Goal: Information Seeking & Learning: Learn about a topic

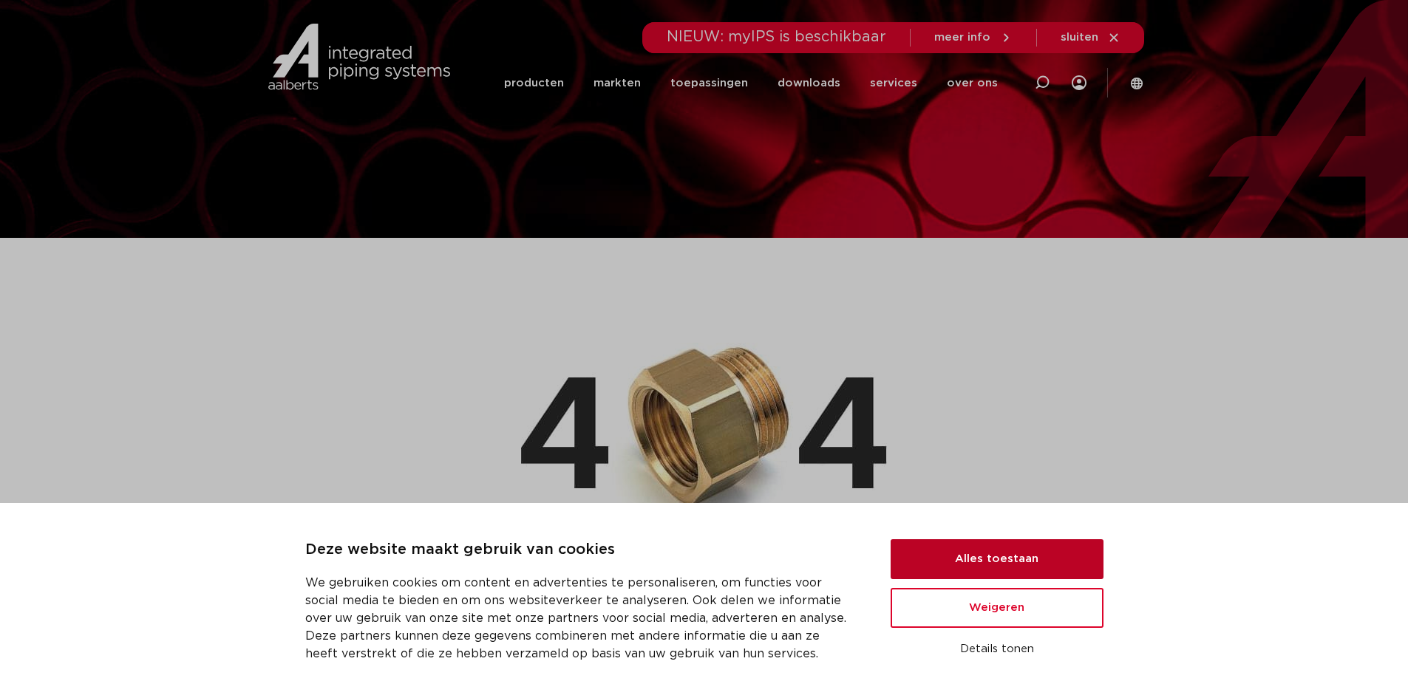
click at [992, 573] on button "Alles toestaan" at bounding box center [996, 559] width 213 height 40
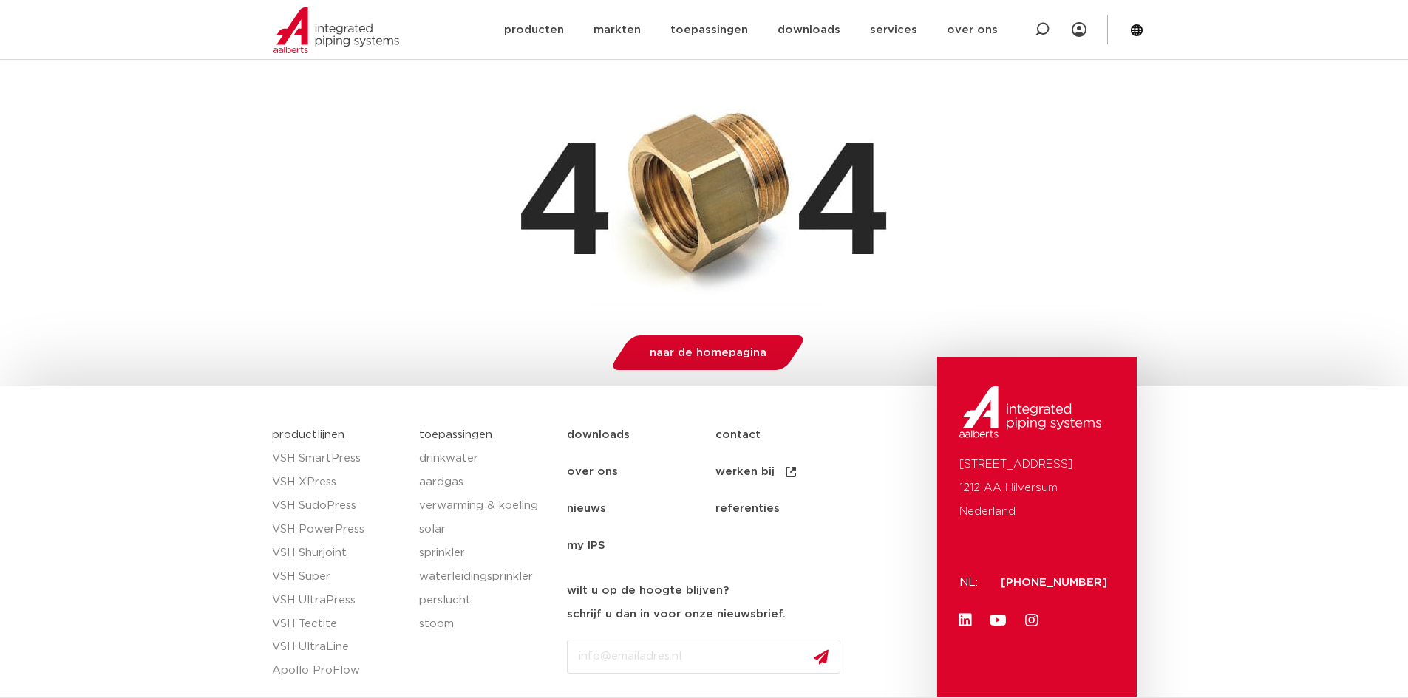
scroll to position [335, 0]
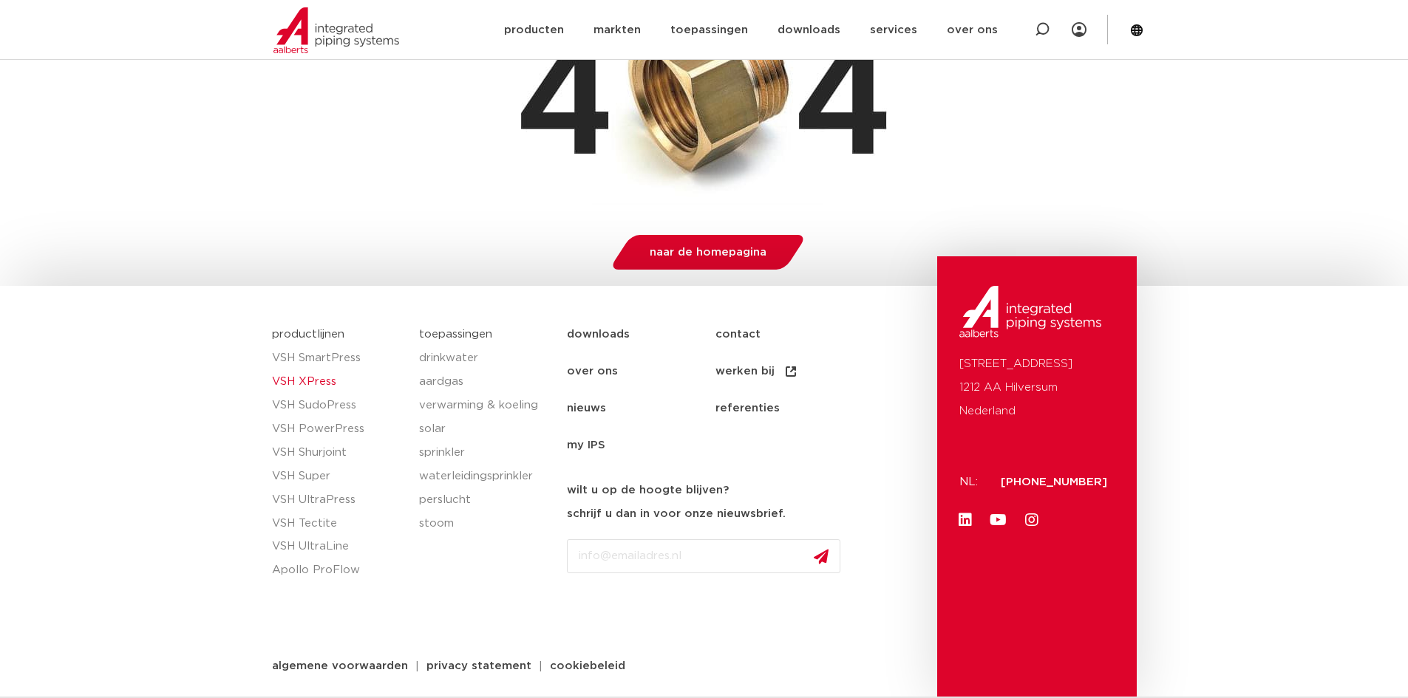
click at [309, 386] on link "VSH XPress" at bounding box center [338, 382] width 133 height 24
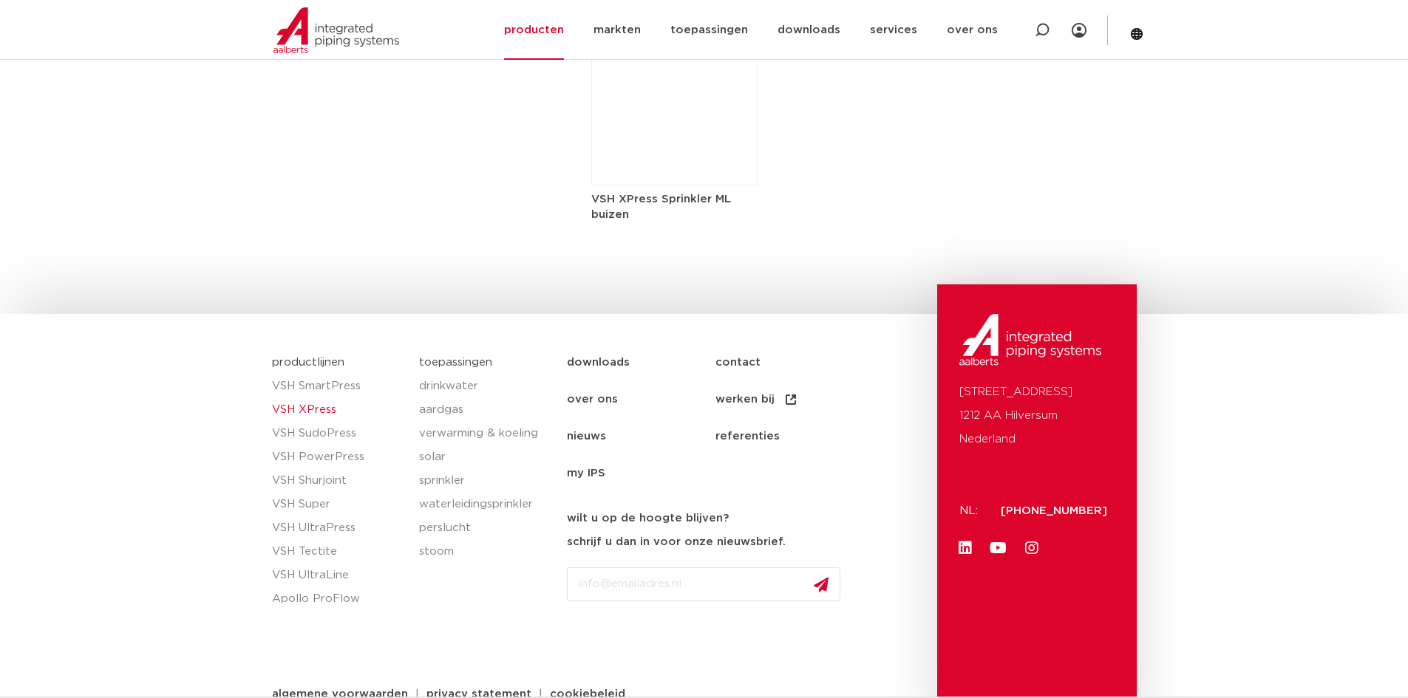
scroll to position [2532, 0]
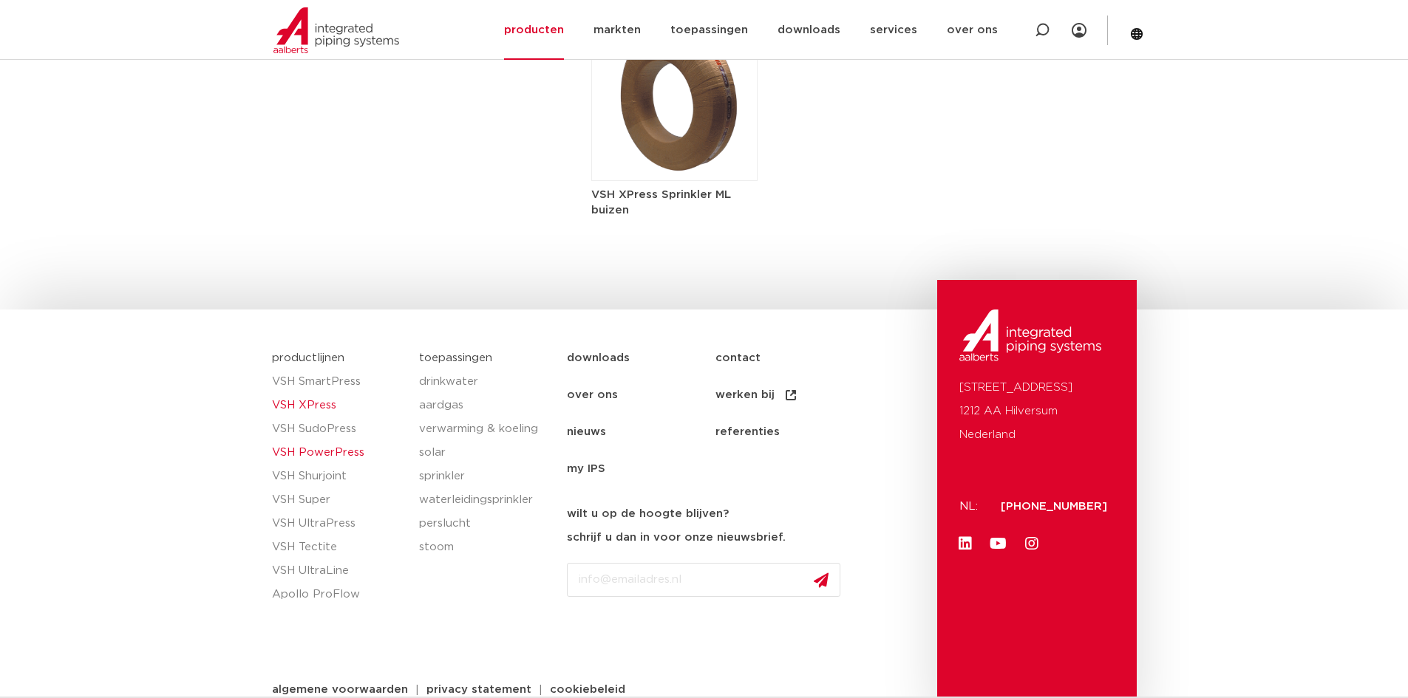
click at [313, 441] on link "VSH PowerPress" at bounding box center [338, 453] width 133 height 24
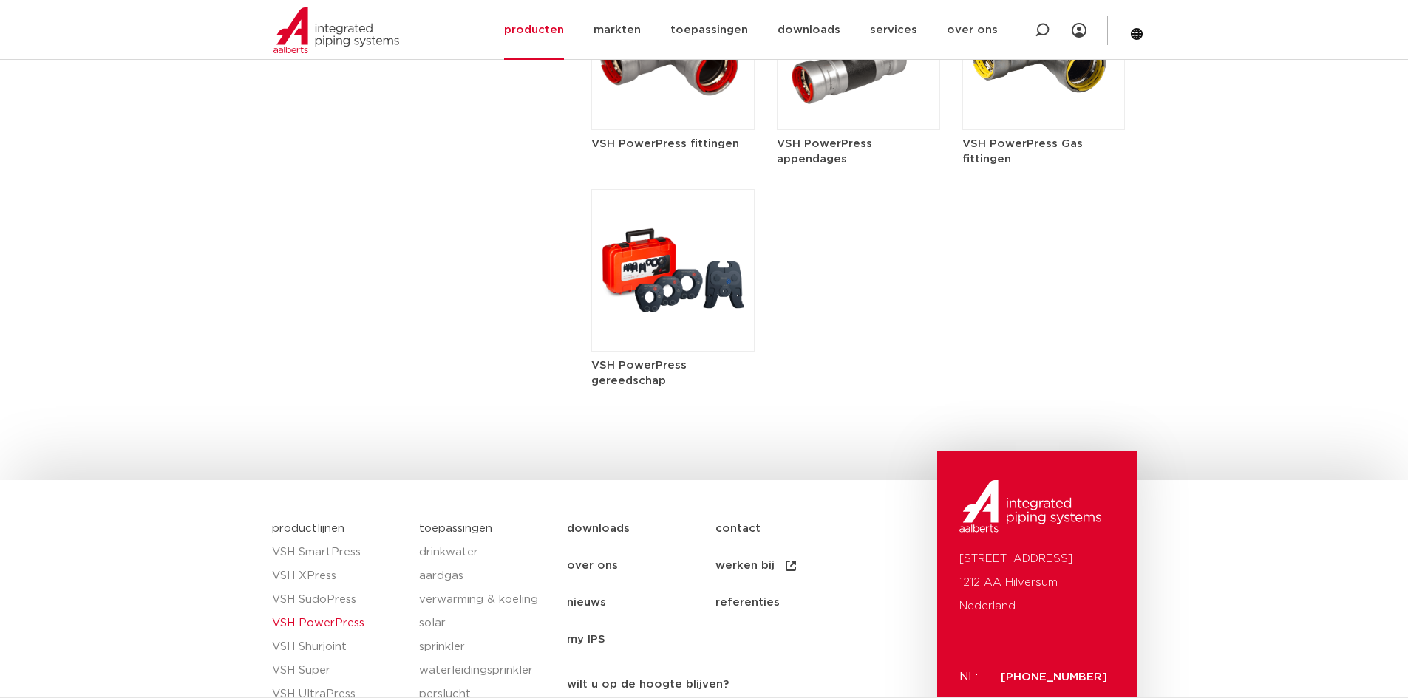
scroll to position [1950, 0]
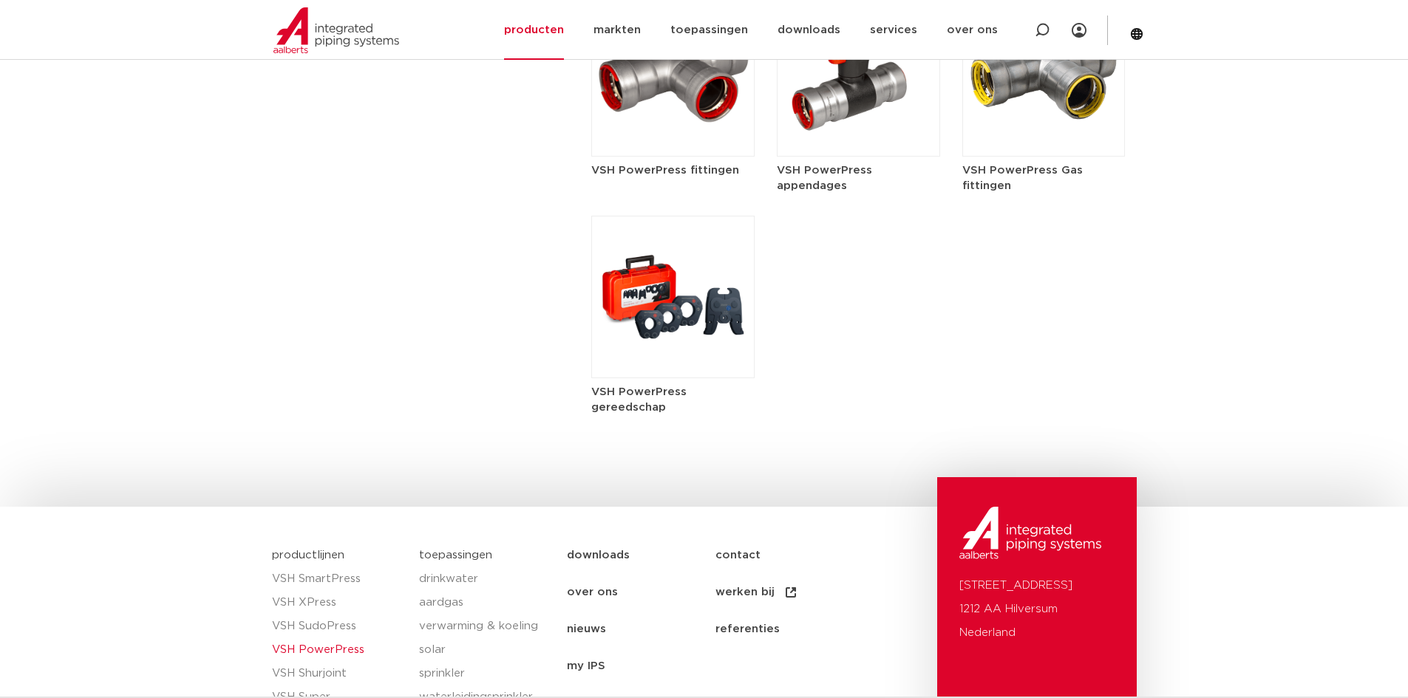
click at [646, 319] on img at bounding box center [672, 297] width 163 height 163
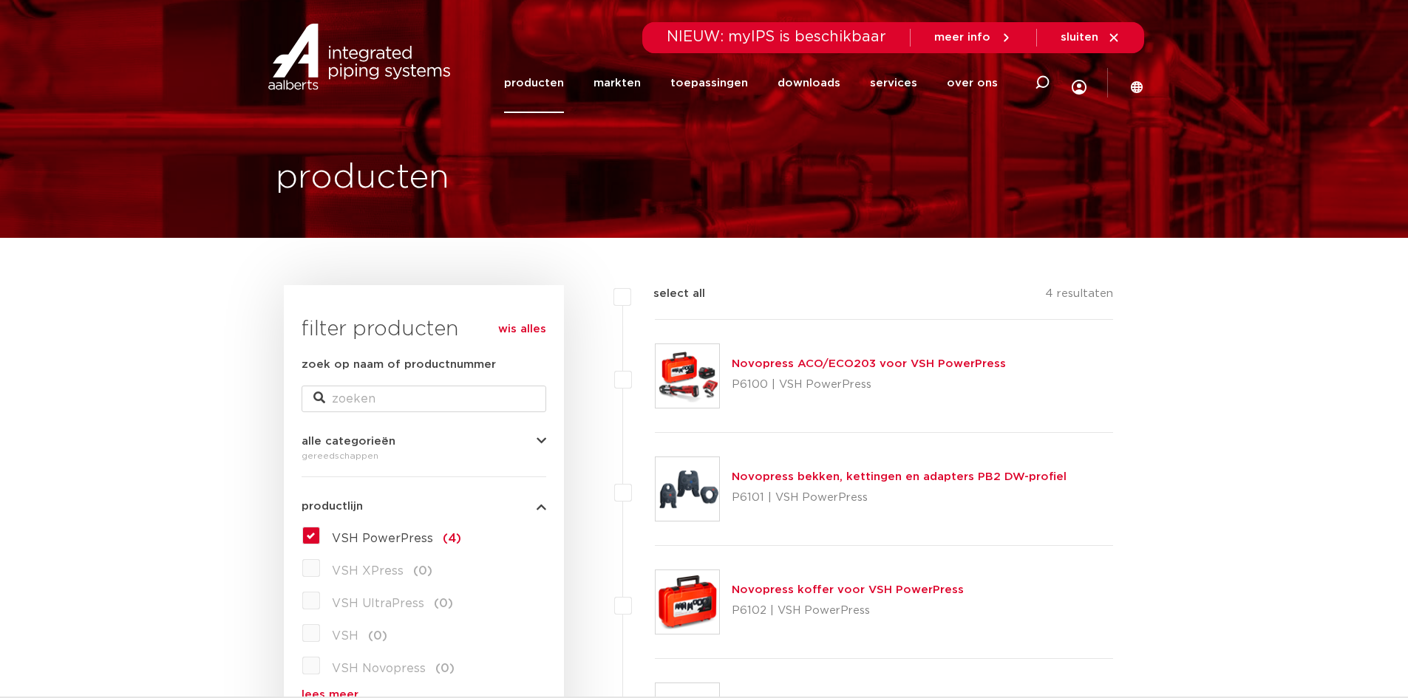
click at [778, 365] on link "Novopress ACO/ECO203 voor VSH PowerPress" at bounding box center [869, 363] width 274 height 11
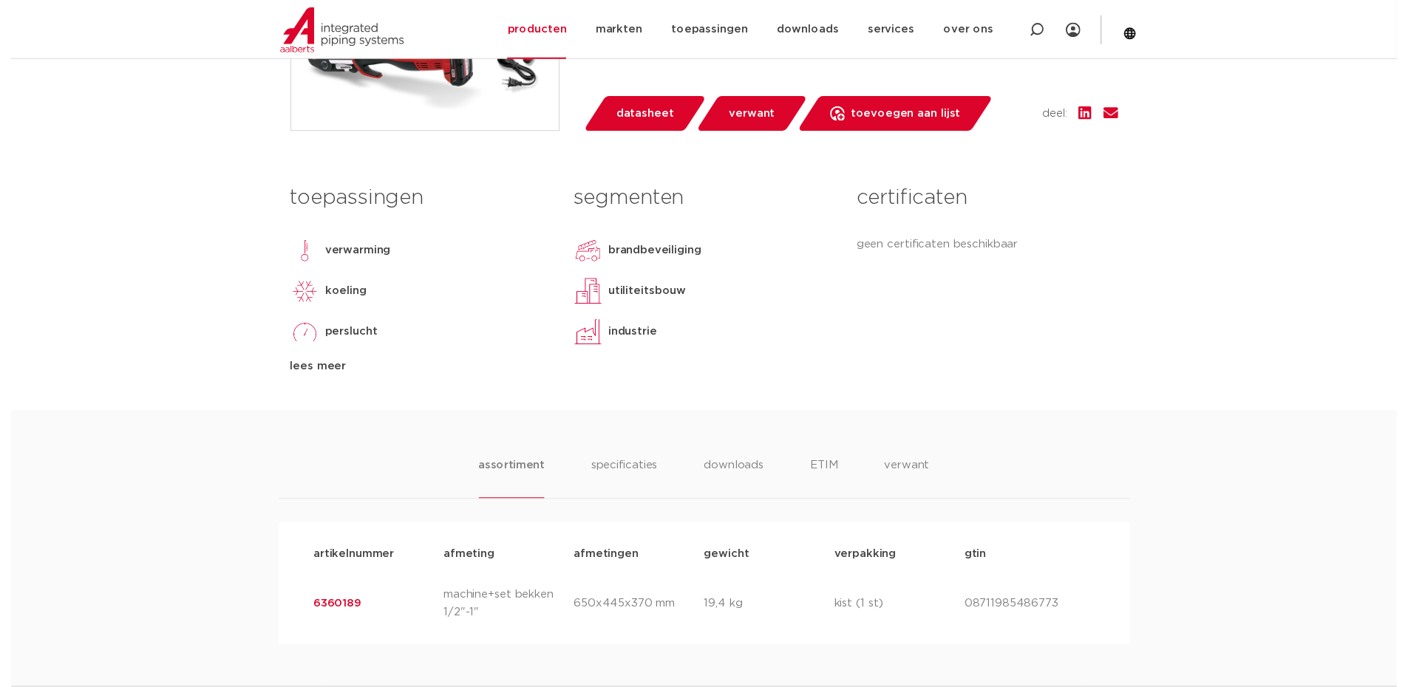
scroll to position [440, 0]
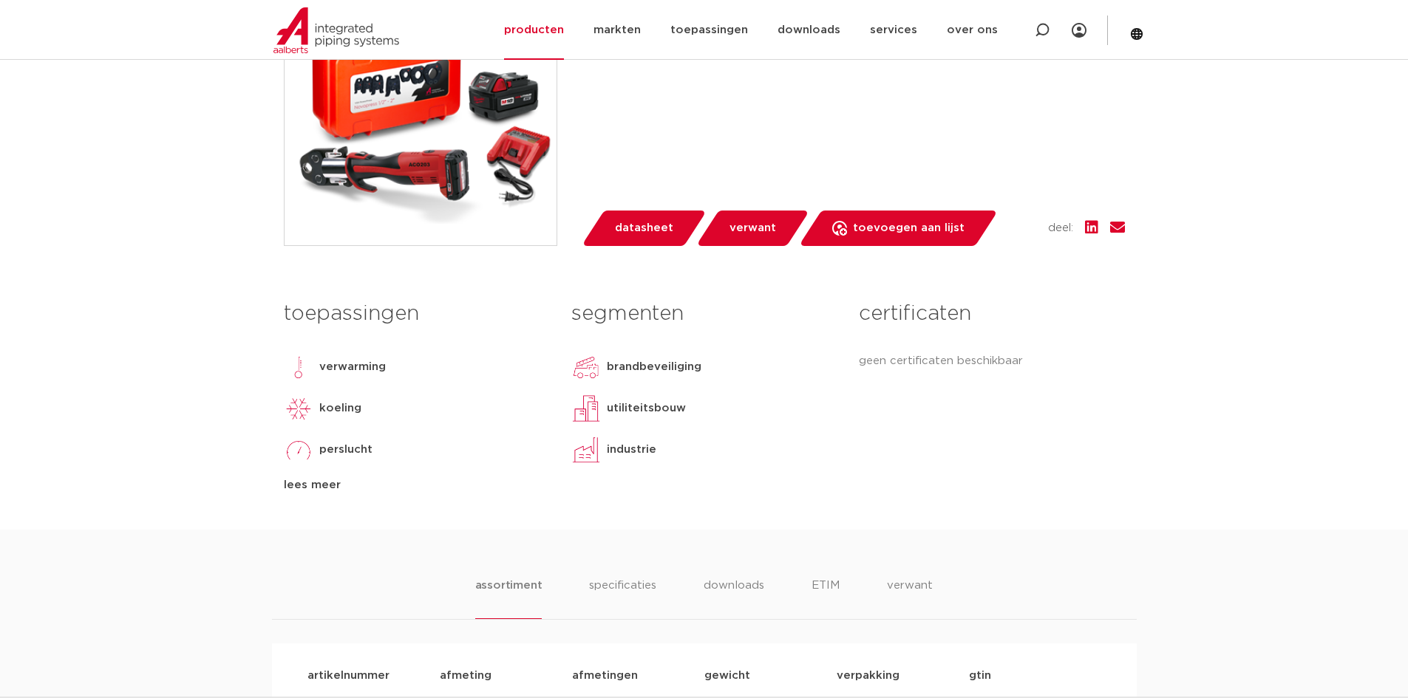
click at [653, 231] on span "datasheet" at bounding box center [644, 229] width 58 height 24
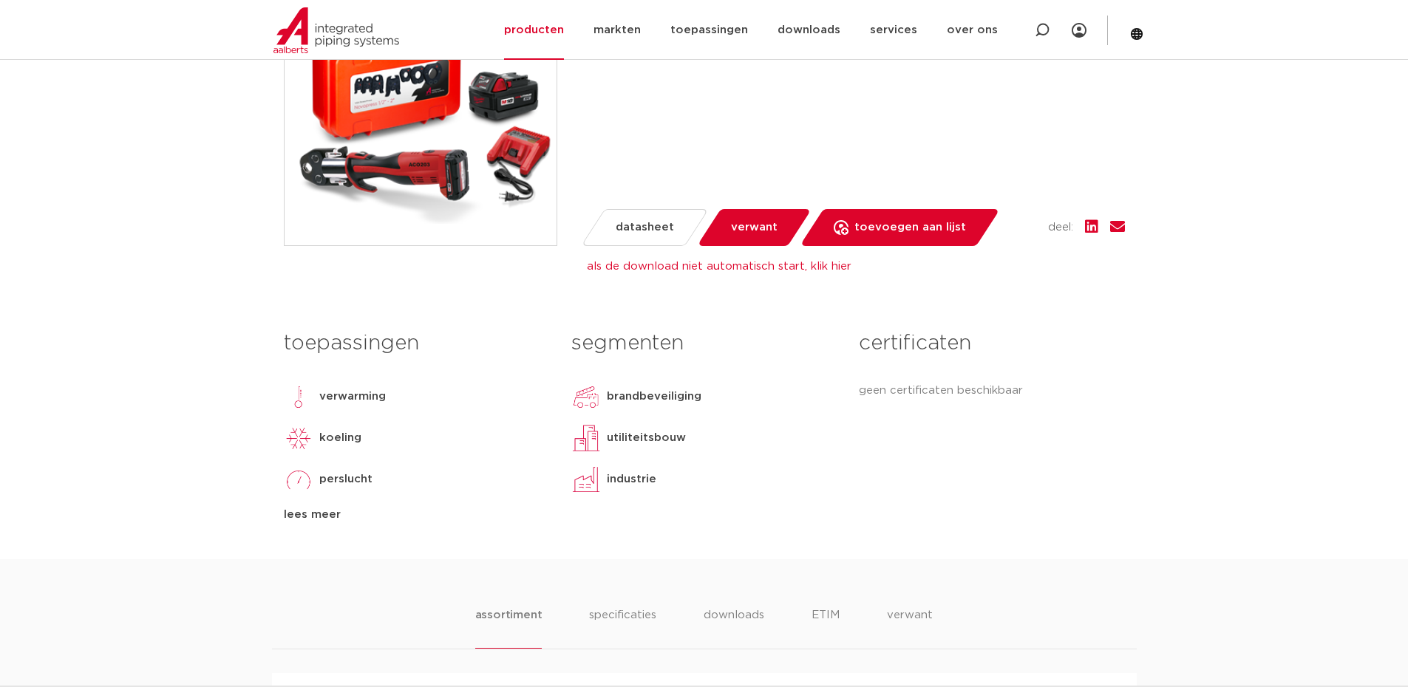
click at [702, 268] on link "als de download niet automatisch start, klik hier" at bounding box center [719, 266] width 265 height 11
click at [830, 266] on link "als de download niet automatisch start, klik hier" at bounding box center [719, 266] width 265 height 11
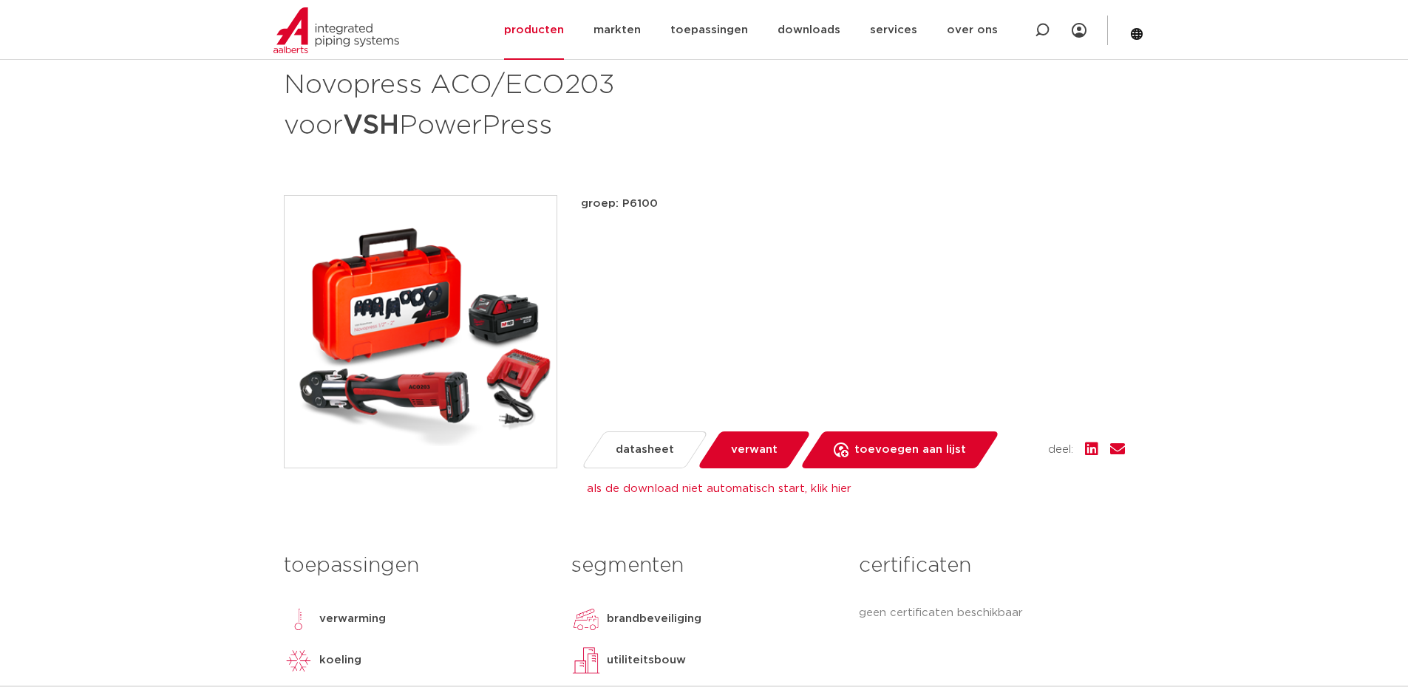
scroll to position [144, 0]
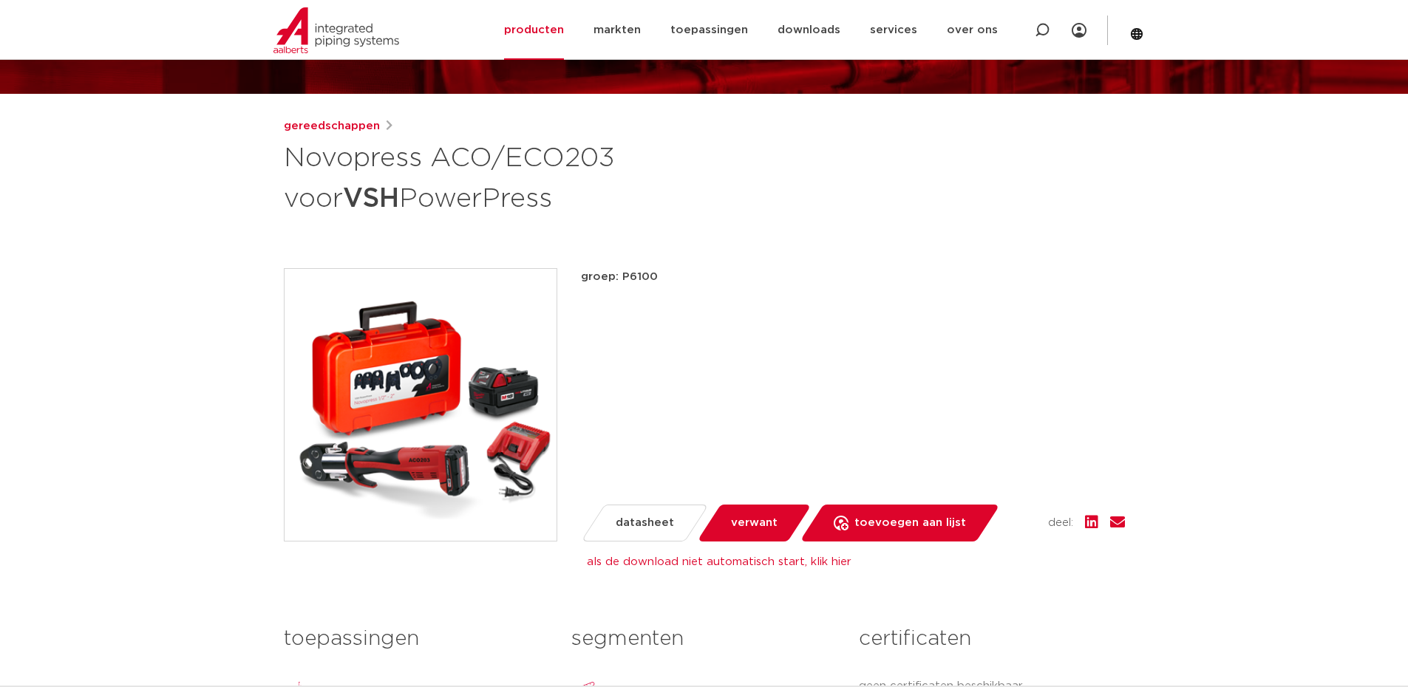
click at [825, 561] on link "als de download niet automatisch start, klik hier" at bounding box center [719, 561] width 265 height 11
drag, startPoint x: 1335, startPoint y: 0, endPoint x: 1062, endPoint y: 187, distance: 330.6
click at [1062, 187] on div "gereedschappen Novopress ACO/ECO203 voor VSH PowerPress" at bounding box center [704, 169] width 841 height 103
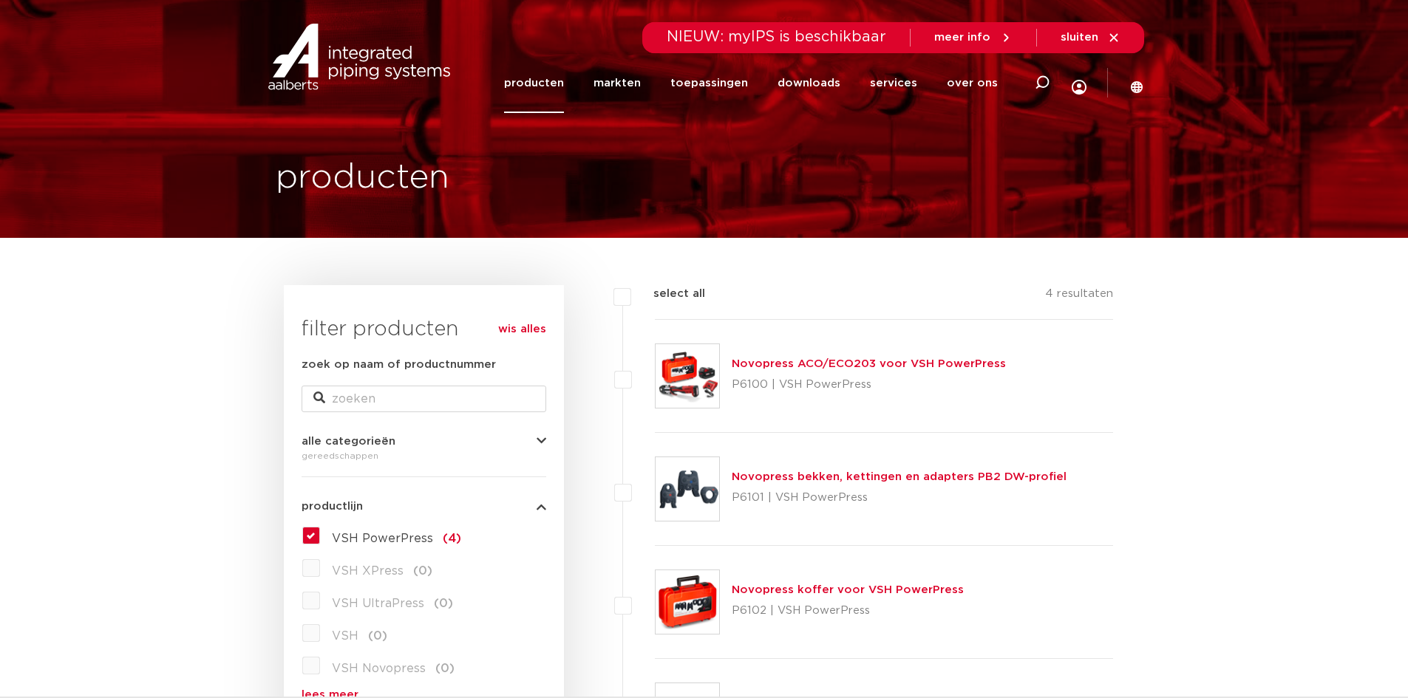
click at [777, 587] on link "Novopress koffer voor VSH PowerPress" at bounding box center [848, 590] width 232 height 11
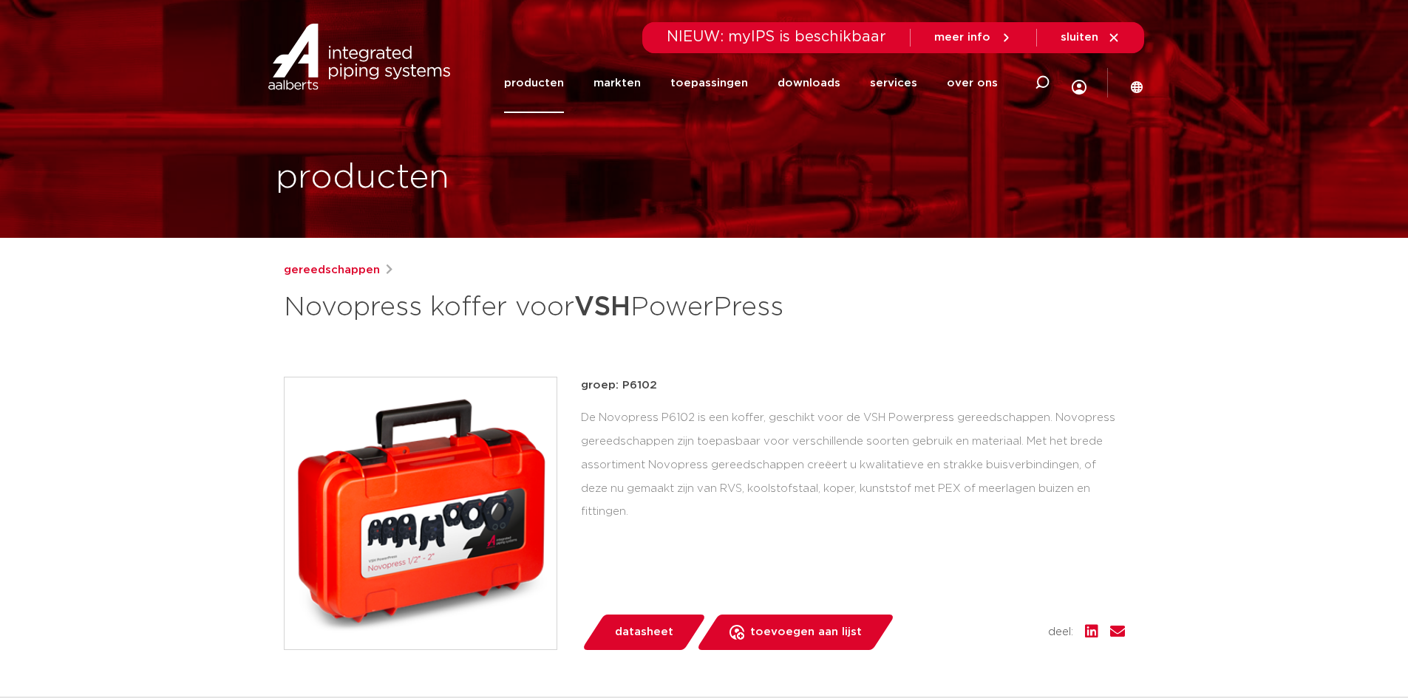
click at [650, 625] on span "datasheet" at bounding box center [644, 633] width 58 height 24
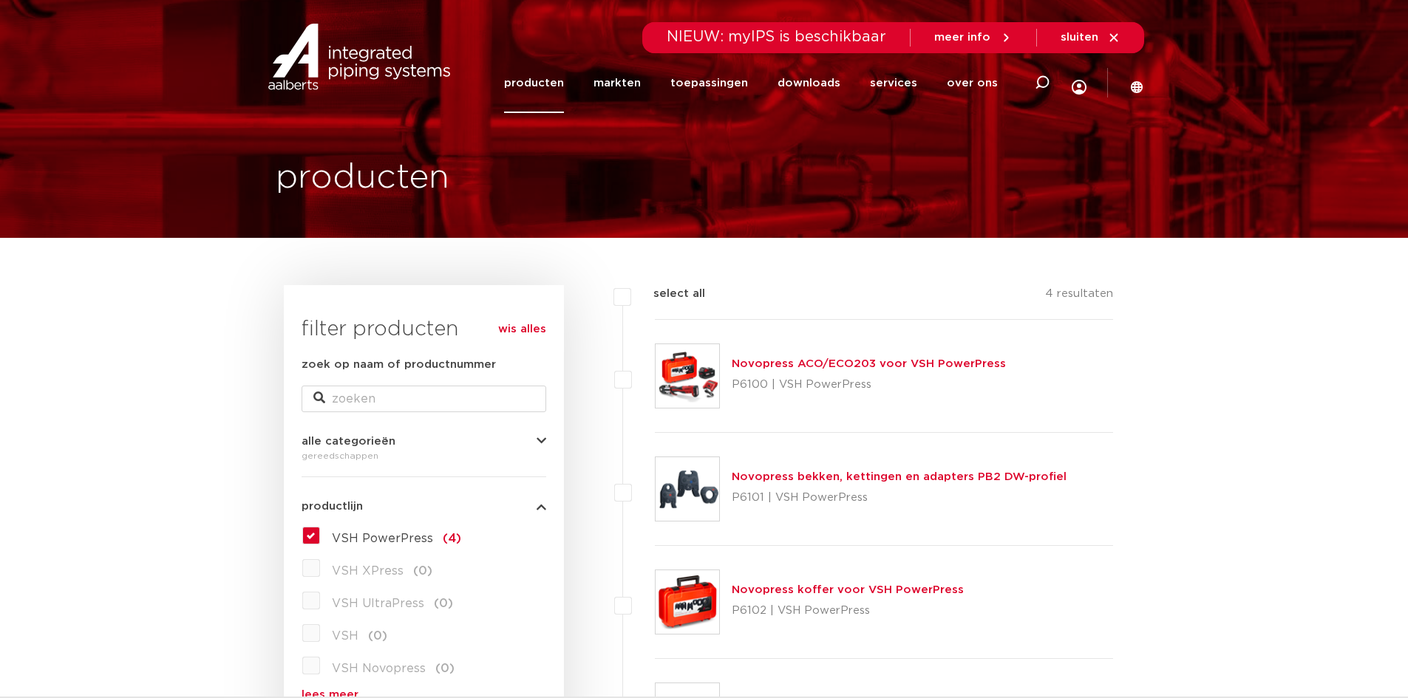
click at [787, 363] on link "Novopress ACO/ECO203 voor VSH PowerPress" at bounding box center [869, 363] width 274 height 11
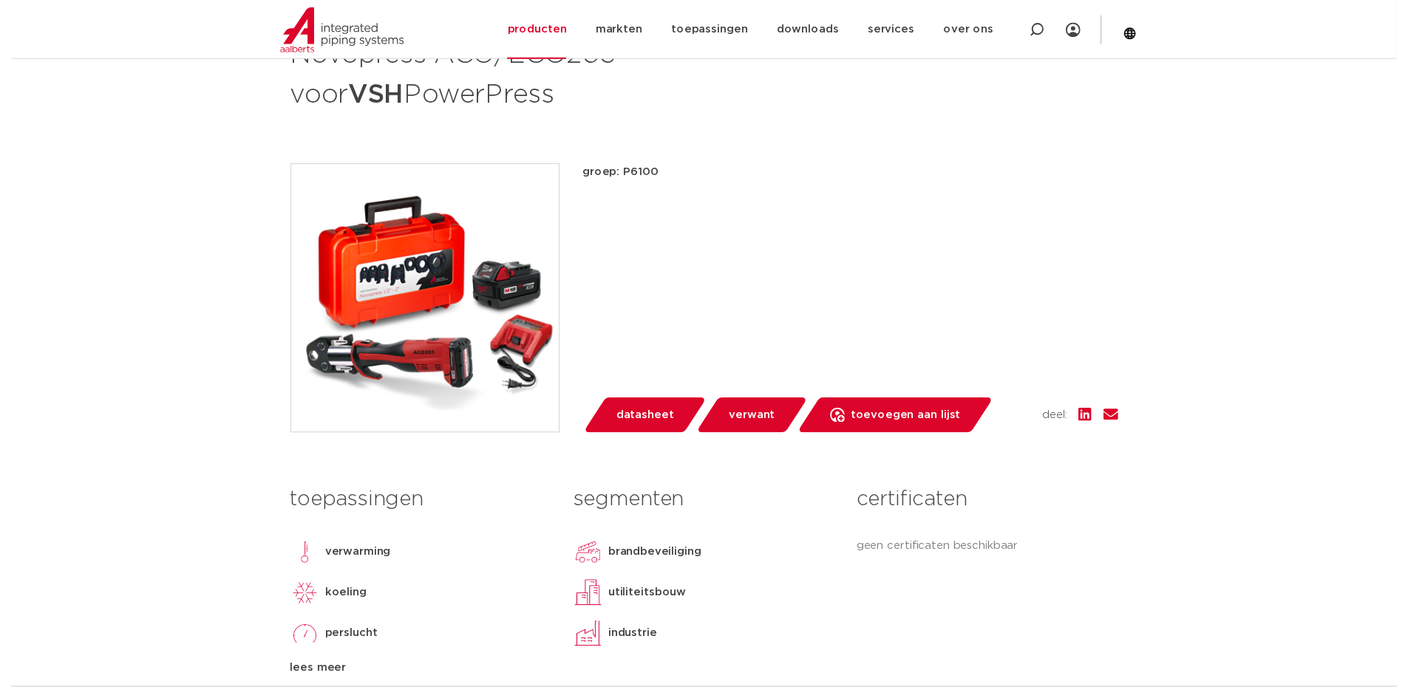
scroll to position [222, 0]
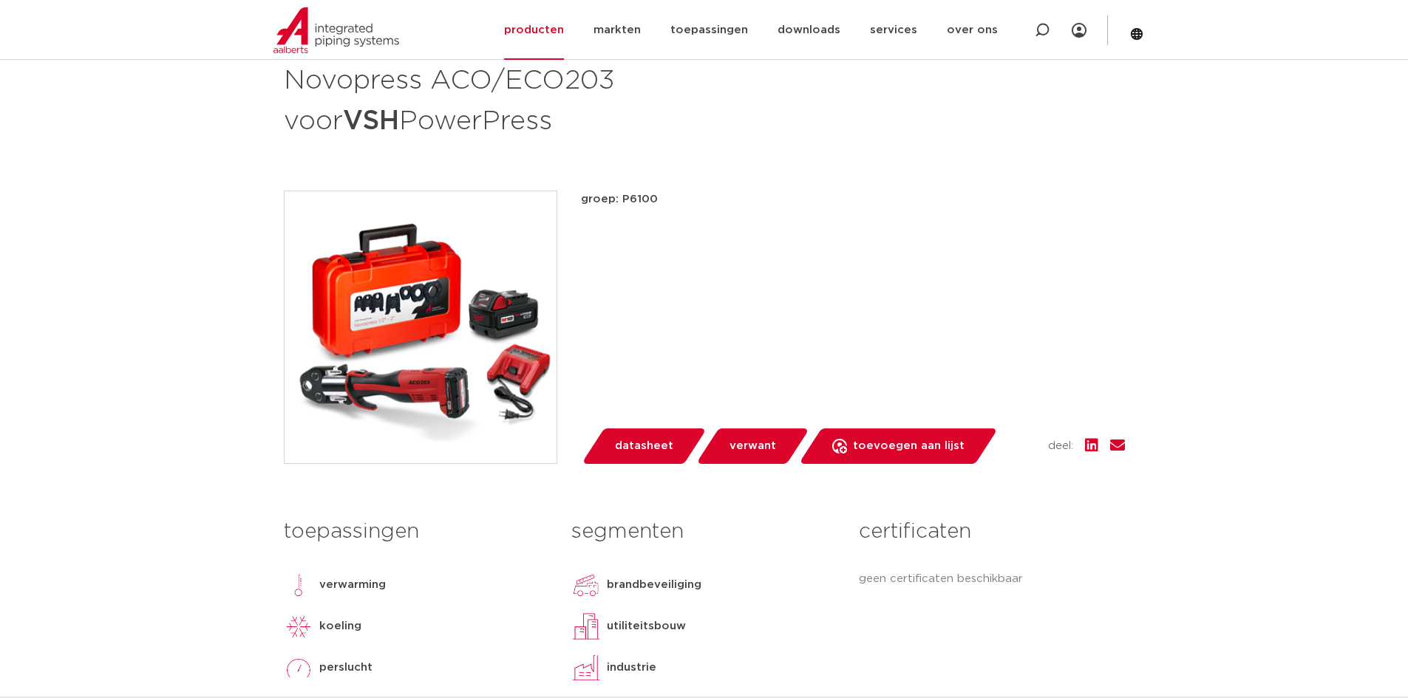
click at [649, 440] on span "datasheet" at bounding box center [644, 447] width 58 height 24
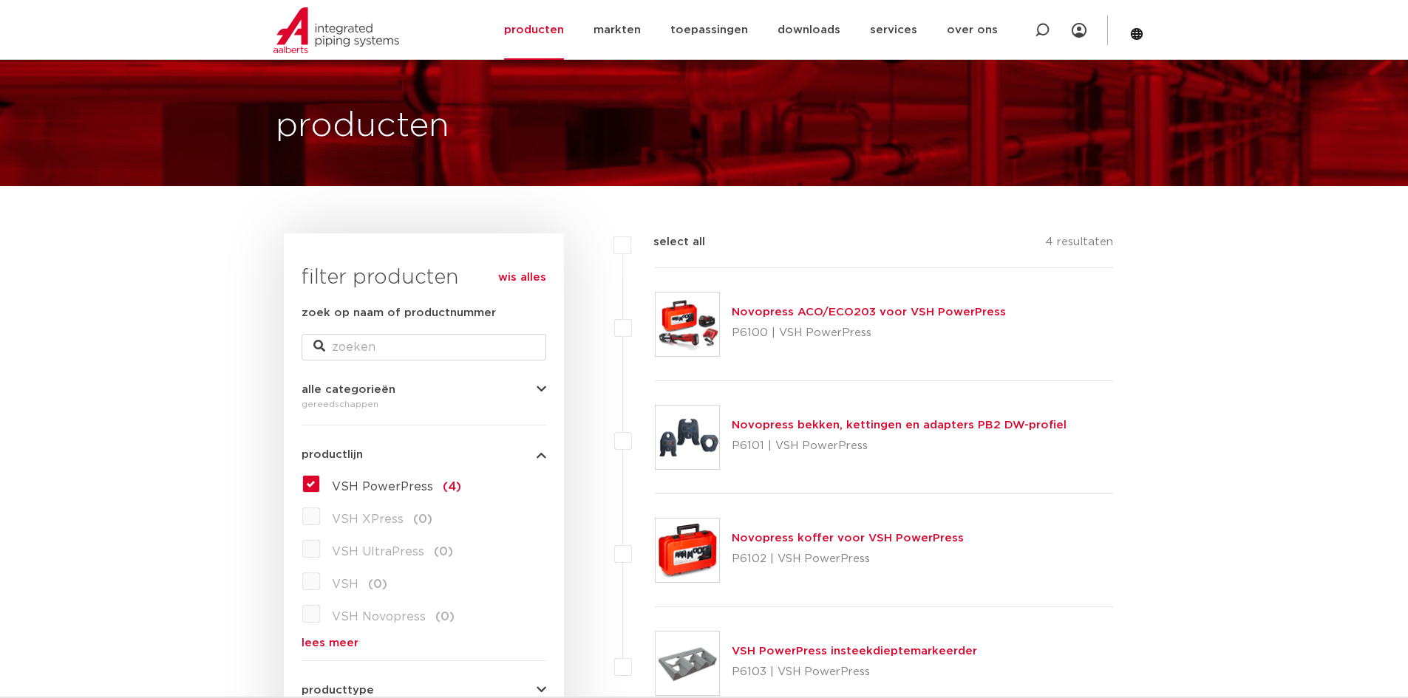
scroll to position [148, 0]
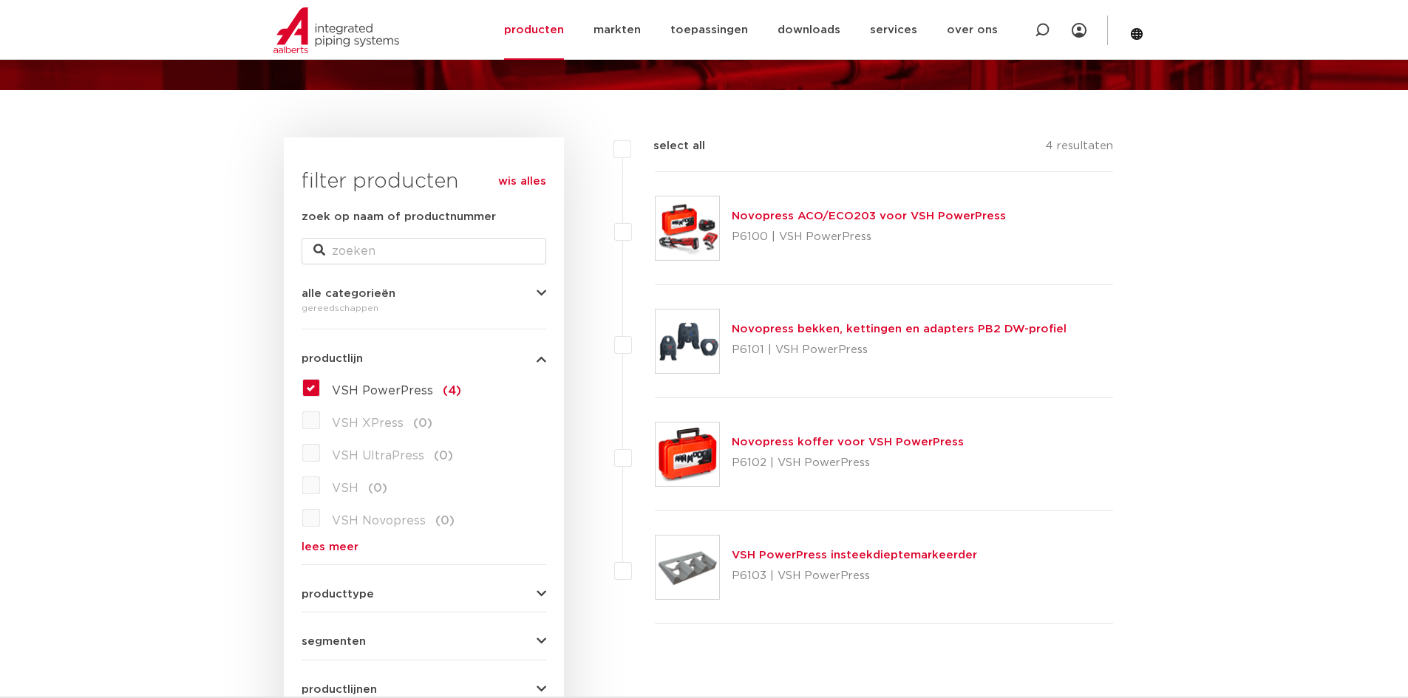
click at [320, 414] on label "VSH XPress (0)" at bounding box center [376, 421] width 112 height 24
click at [320, 423] on label "VSH XPress (0)" at bounding box center [376, 421] width 112 height 24
click at [378, 423] on span "VSH XPress" at bounding box center [368, 424] width 72 height 12
click at [320, 386] on label "VSH PowerPress (4)" at bounding box center [390, 388] width 141 height 24
click at [0, 0] on input "VSH PowerPress (4)" at bounding box center [0, 0] width 0 height 0
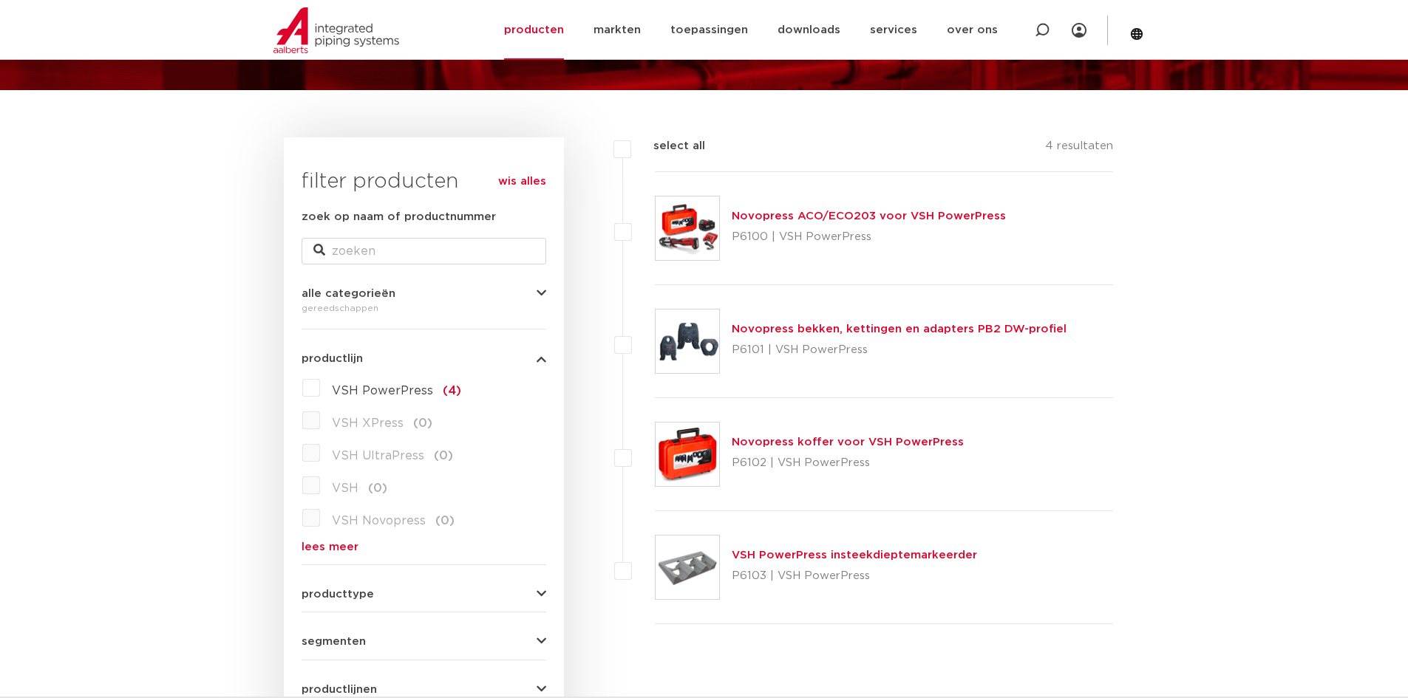
click at [320, 422] on label "VSH XPress (0)" at bounding box center [376, 421] width 112 height 24
click at [320, 423] on label "VSH XPress (0)" at bounding box center [376, 421] width 112 height 24
click at [320, 381] on label "VSH PowerPress (4)" at bounding box center [390, 388] width 141 height 24
click at [0, 0] on input "VSH PowerPress (4)" at bounding box center [0, 0] width 0 height 0
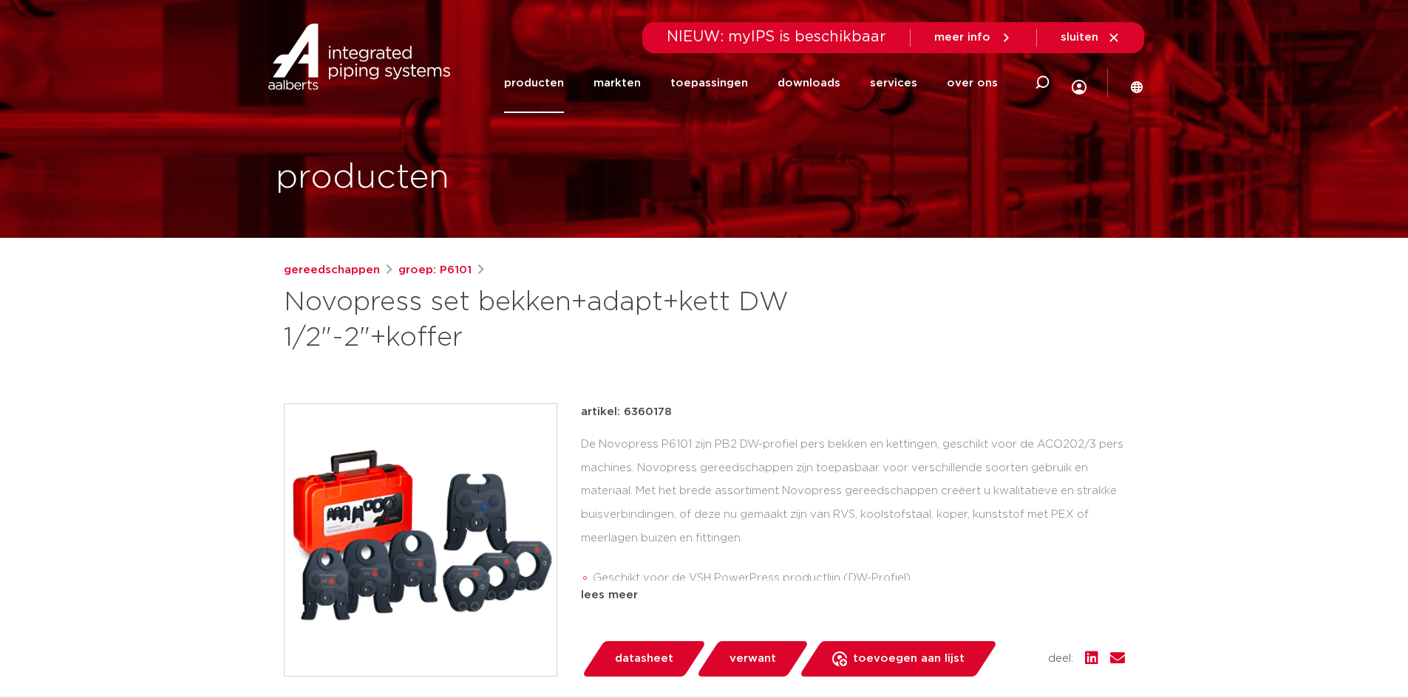
click at [559, 82] on link "producten" at bounding box center [534, 83] width 60 height 60
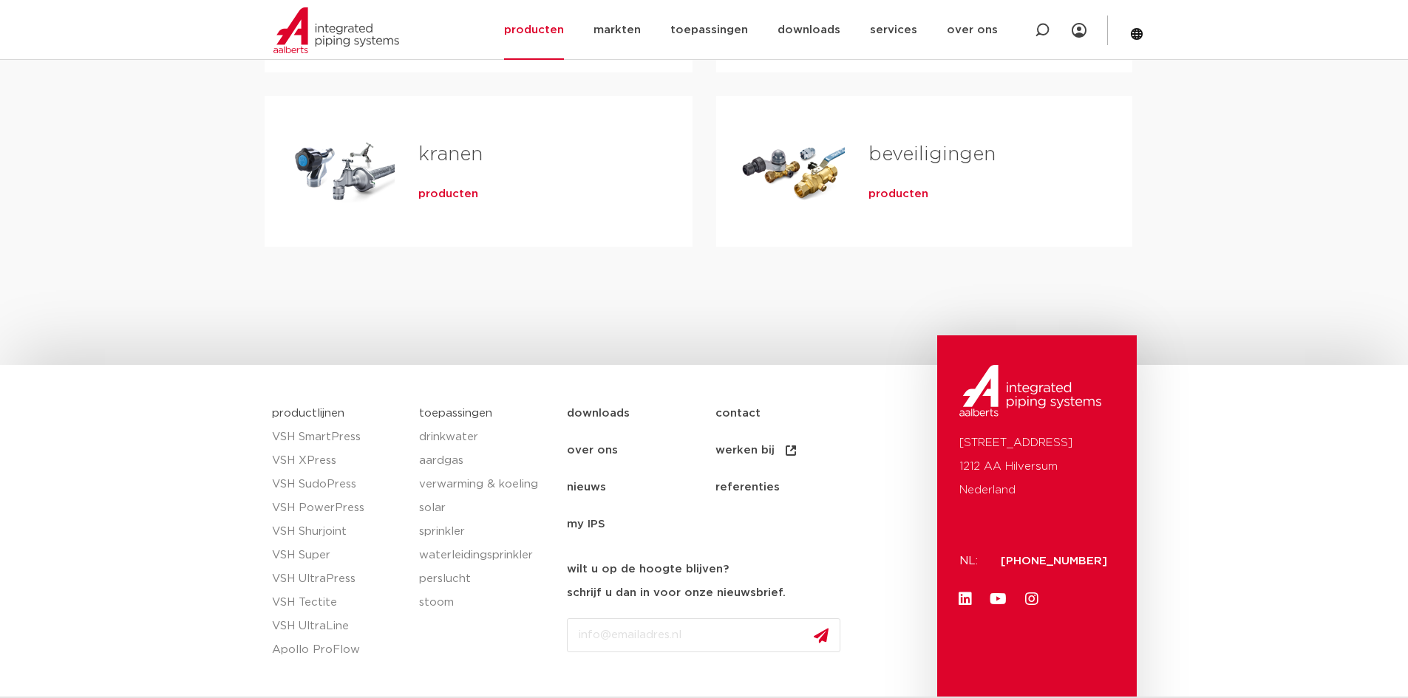
scroll to position [665, 0]
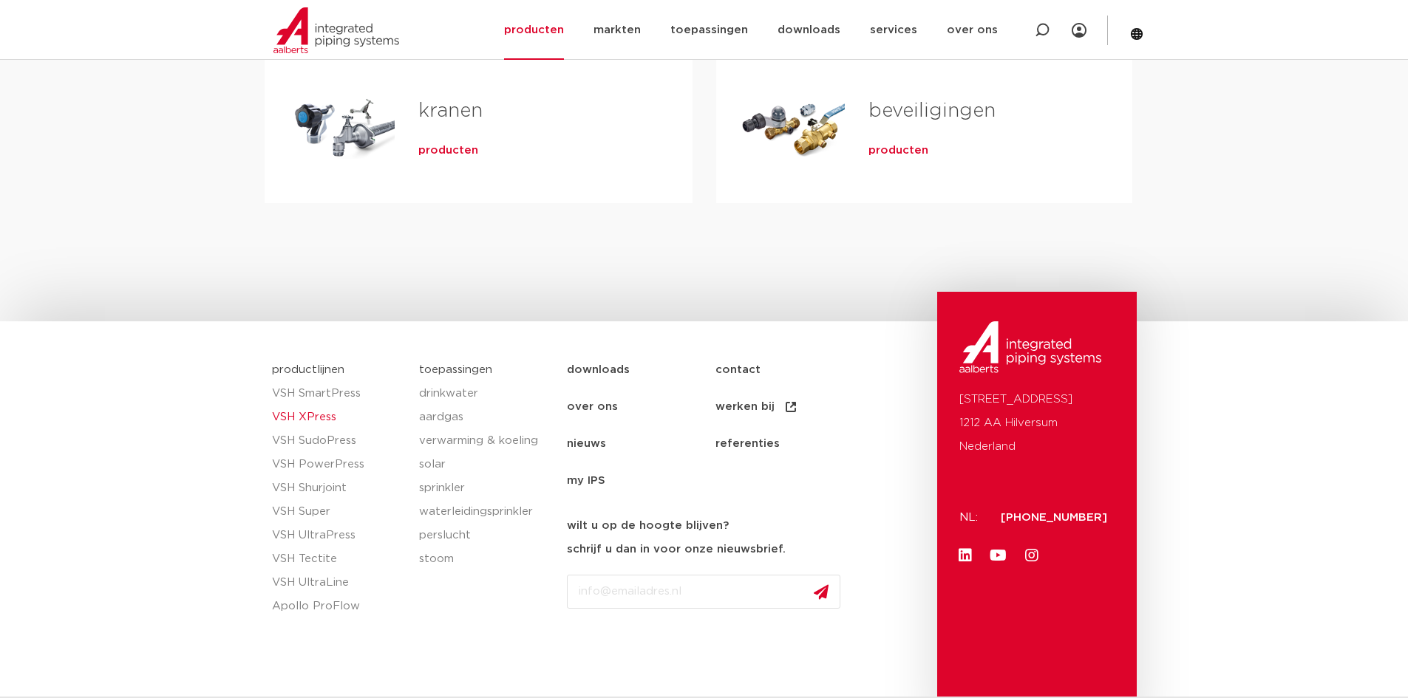
click at [314, 417] on link "VSH XPress" at bounding box center [338, 418] width 133 height 24
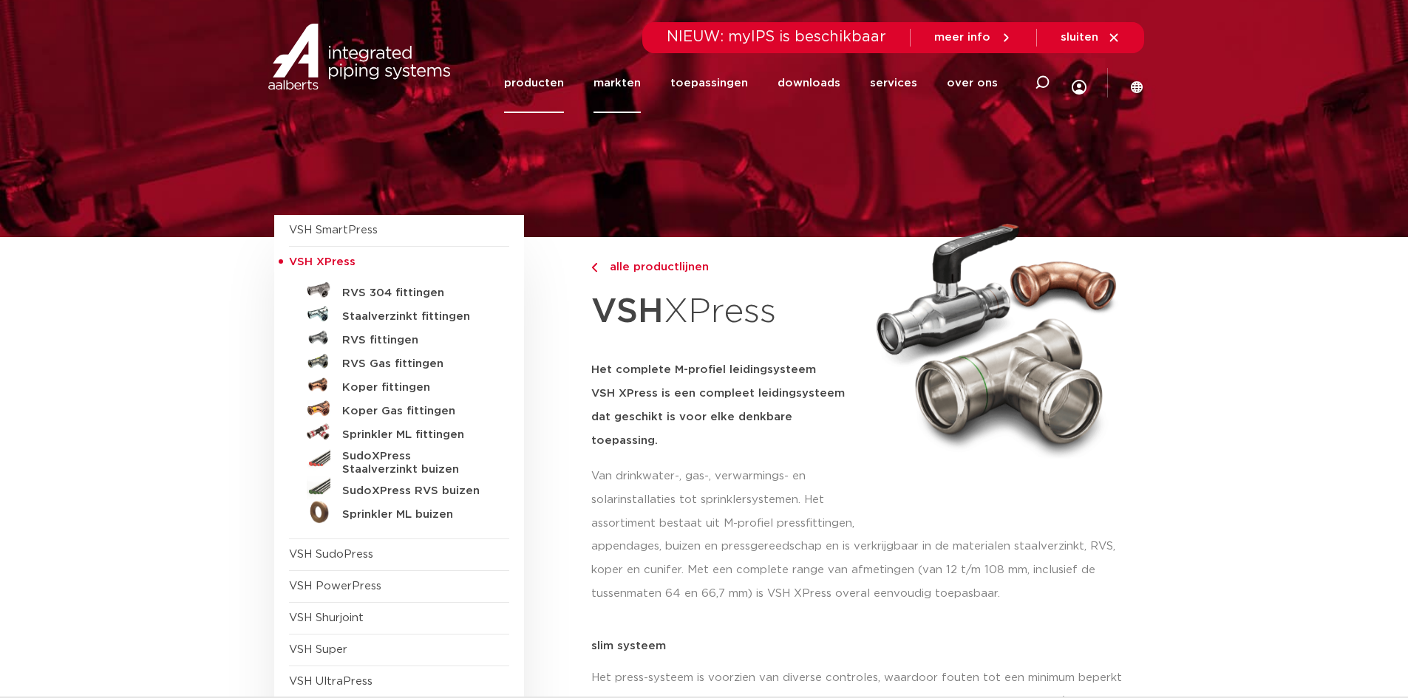
click at [627, 85] on link "markten" at bounding box center [616, 83] width 47 height 60
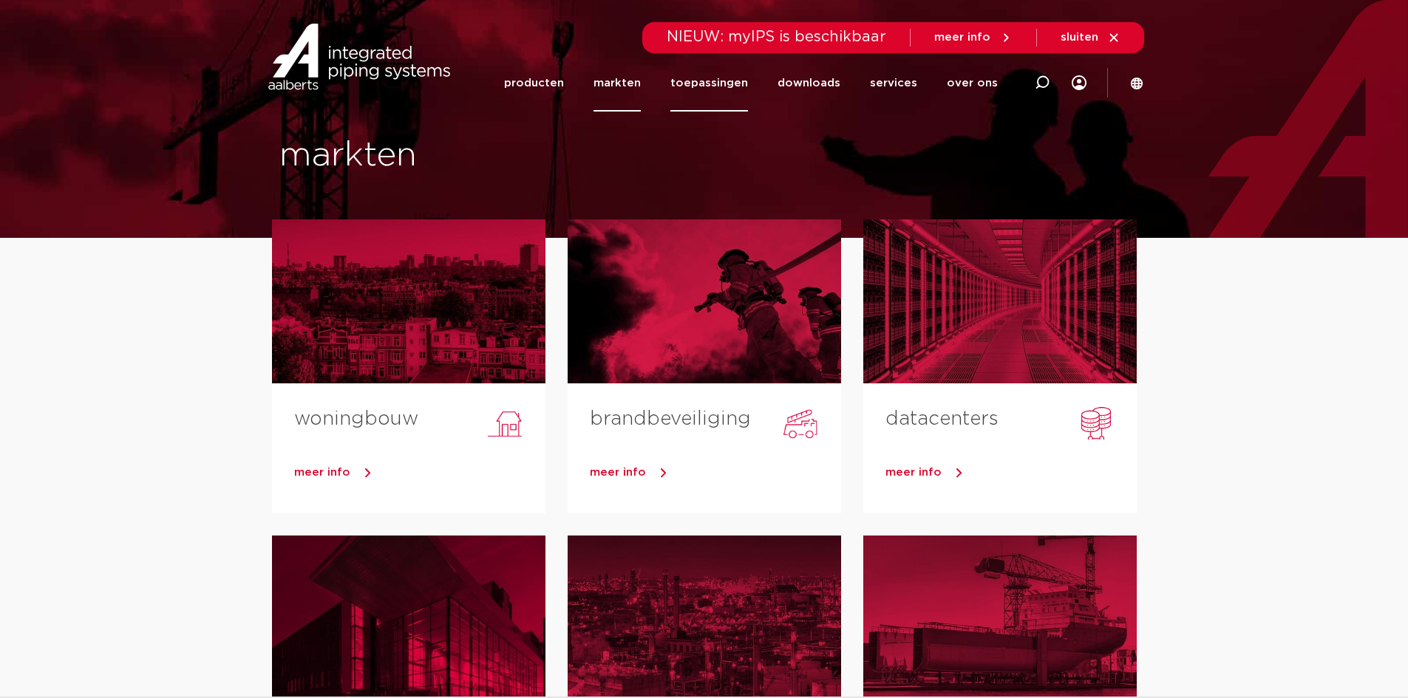
click at [698, 76] on link "toepassingen" at bounding box center [709, 83] width 78 height 57
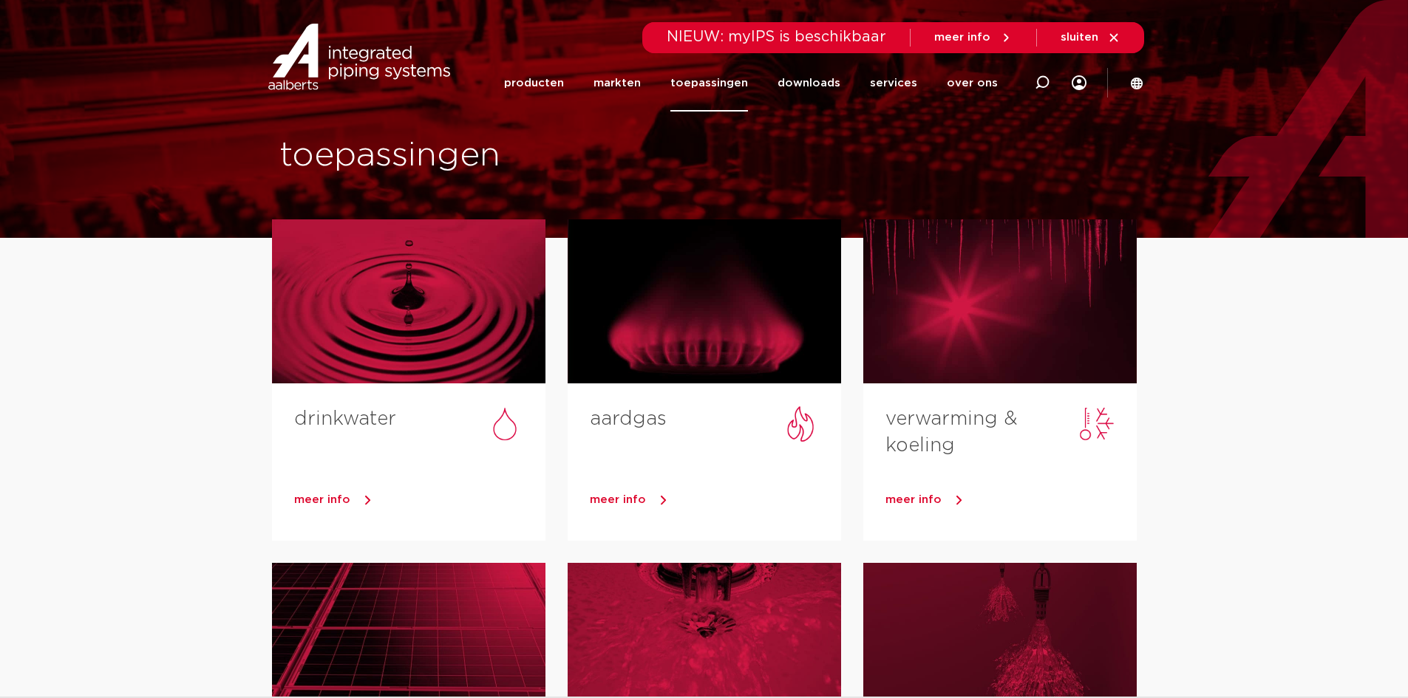
click at [973, 35] on span "meer info" at bounding box center [962, 37] width 56 height 11
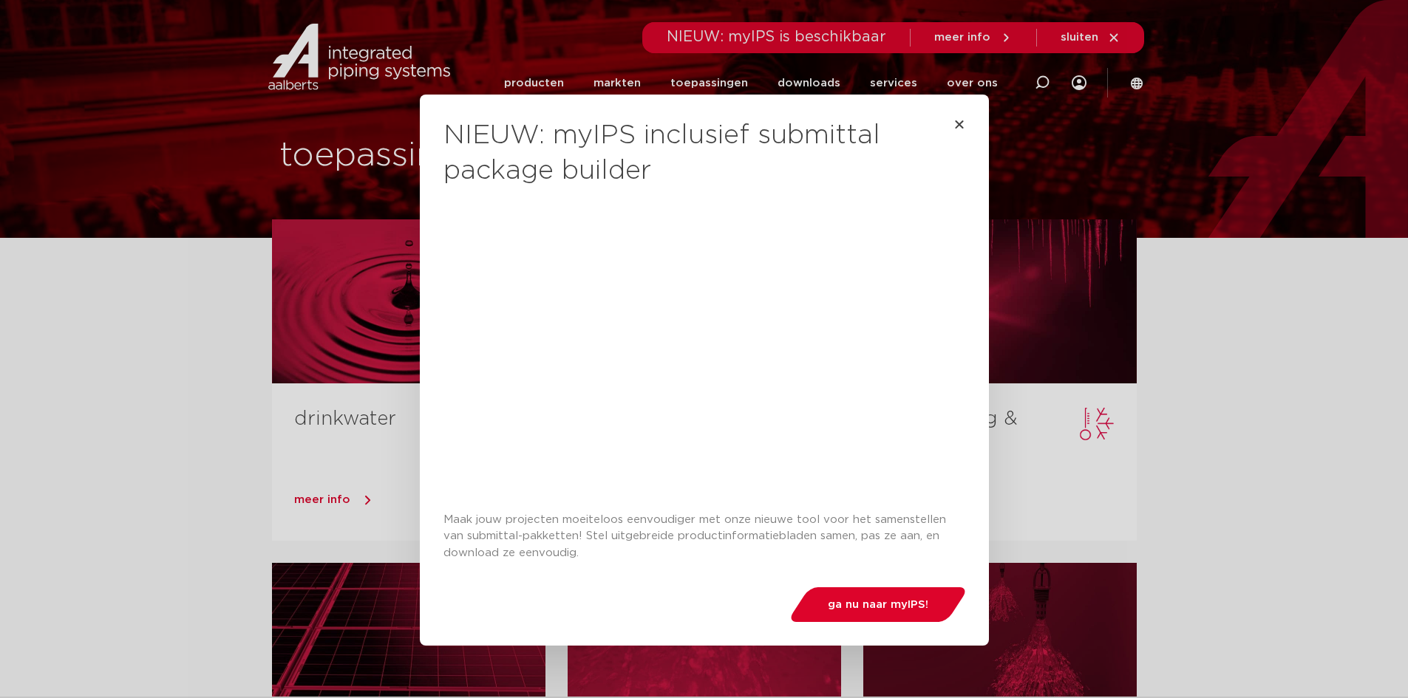
click at [799, 35] on div "NIEUW: myIPS inclusief submittal package builder Maak jouw projecten moeiteloos…" at bounding box center [704, 349] width 1408 height 698
click at [542, 87] on div "NIEUW: myIPS inclusief submittal package builder Maak jouw projecten moeiteloos…" at bounding box center [704, 349] width 1408 height 698
click at [546, 80] on div "NIEUW: myIPS inclusief submittal package builder Maak jouw projecten moeiteloos…" at bounding box center [704, 349] width 1408 height 698
click at [956, 123] on icon "Close" at bounding box center [959, 124] width 12 height 12
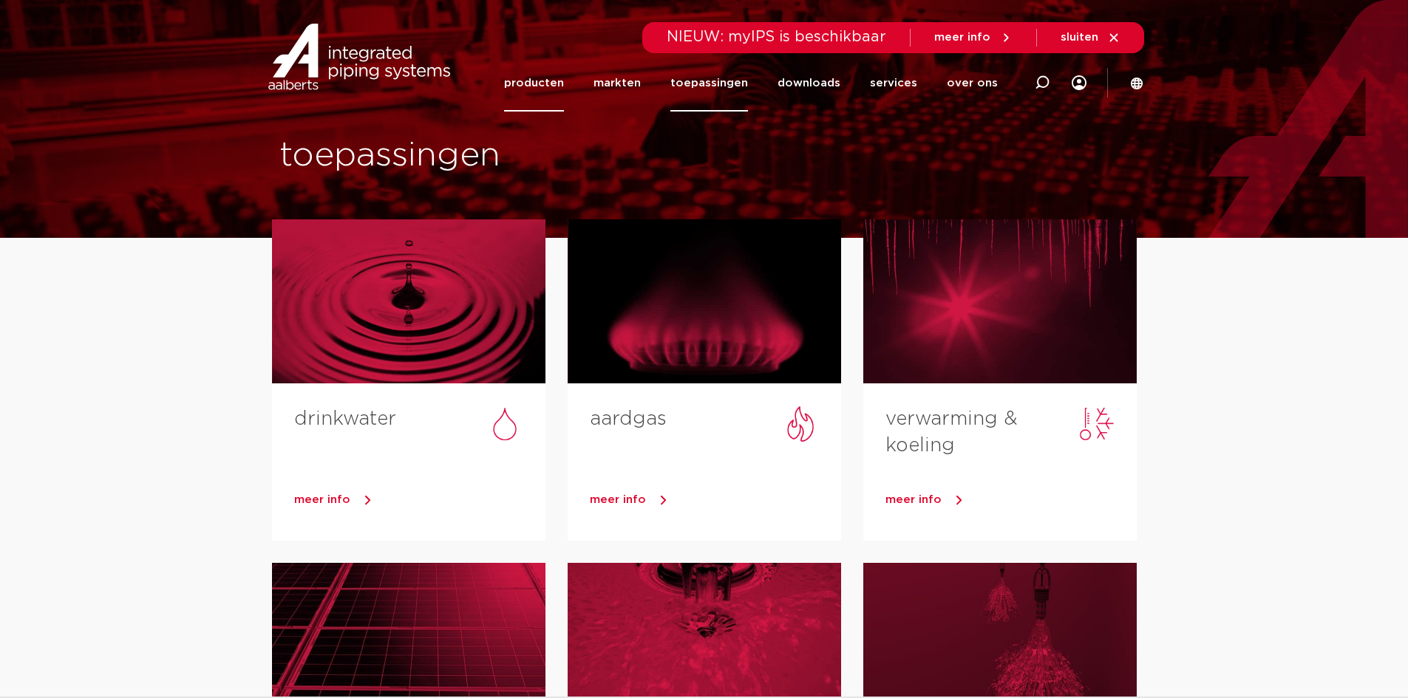
click at [554, 79] on link "producten" at bounding box center [534, 83] width 60 height 57
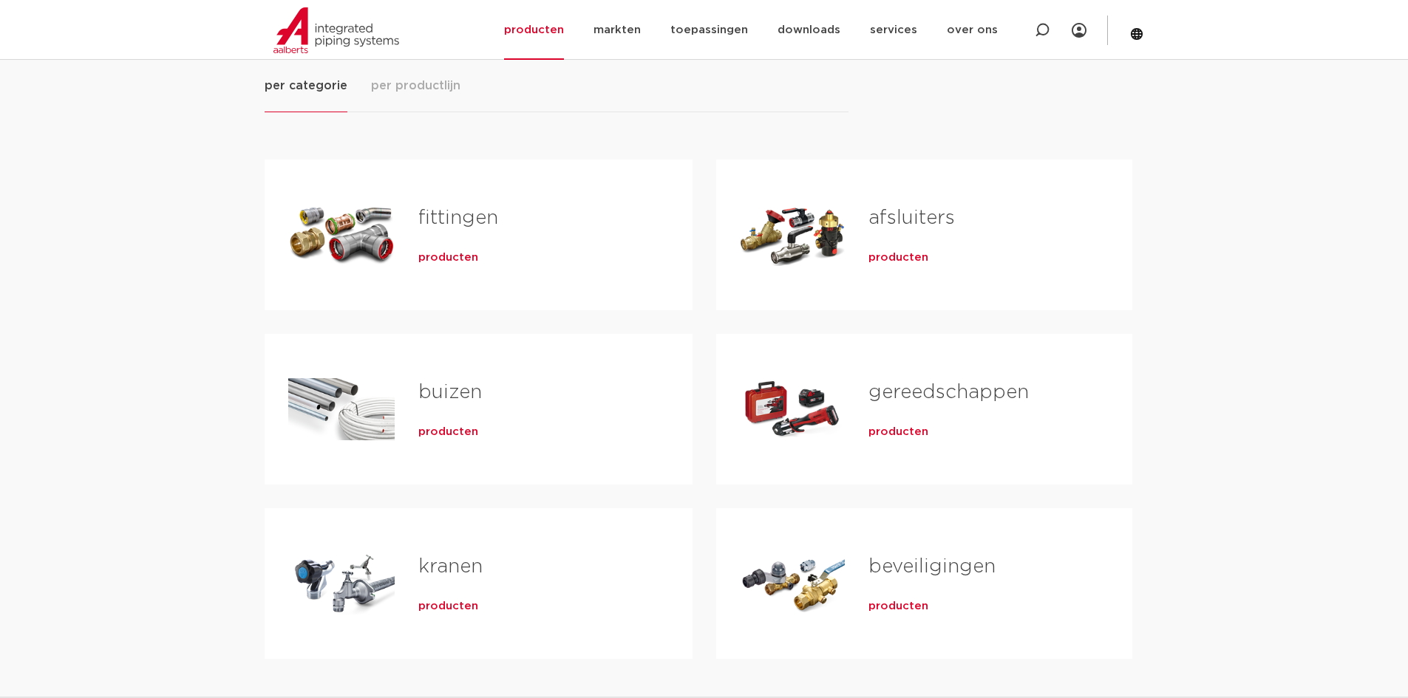
scroll to position [222, 0]
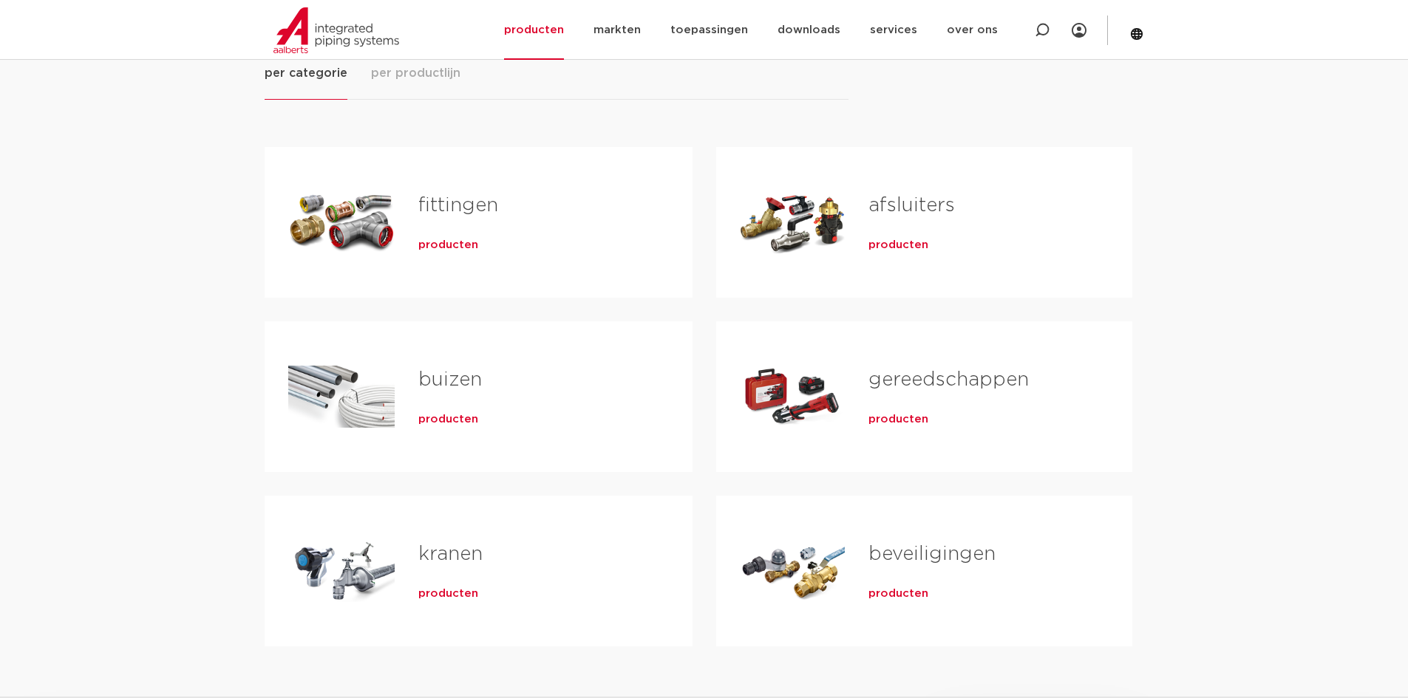
click at [901, 414] on span "producten" at bounding box center [898, 419] width 60 height 15
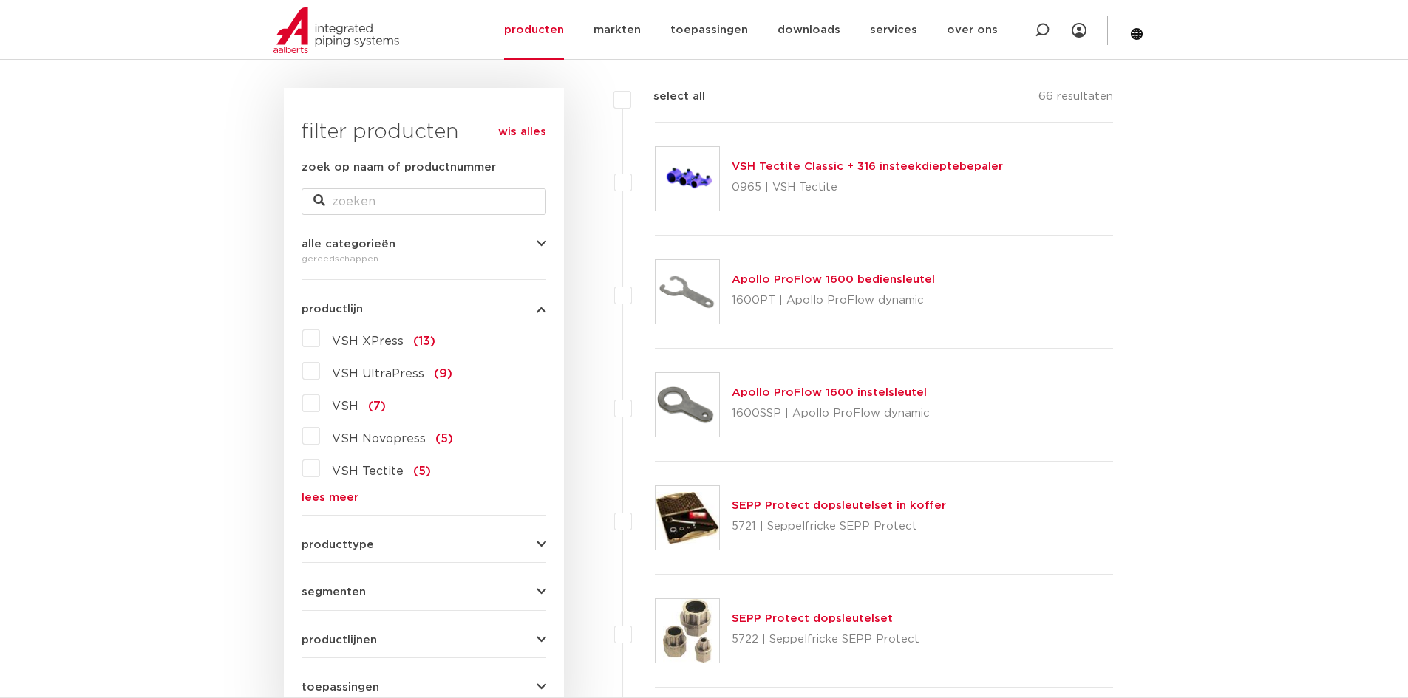
scroll to position [222, 0]
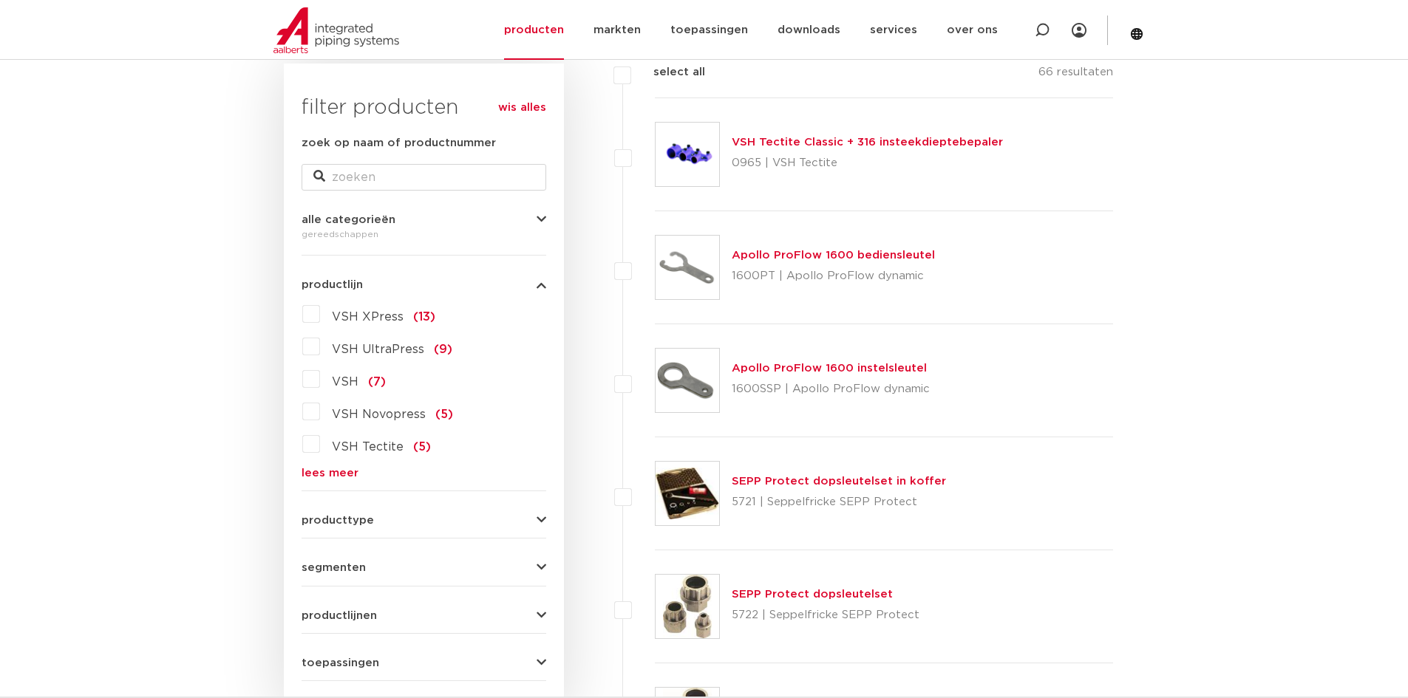
click at [320, 313] on label "VSH XPress (13)" at bounding box center [377, 314] width 115 height 24
click at [0, 0] on input "VSH XPress (13)" at bounding box center [0, 0] width 0 height 0
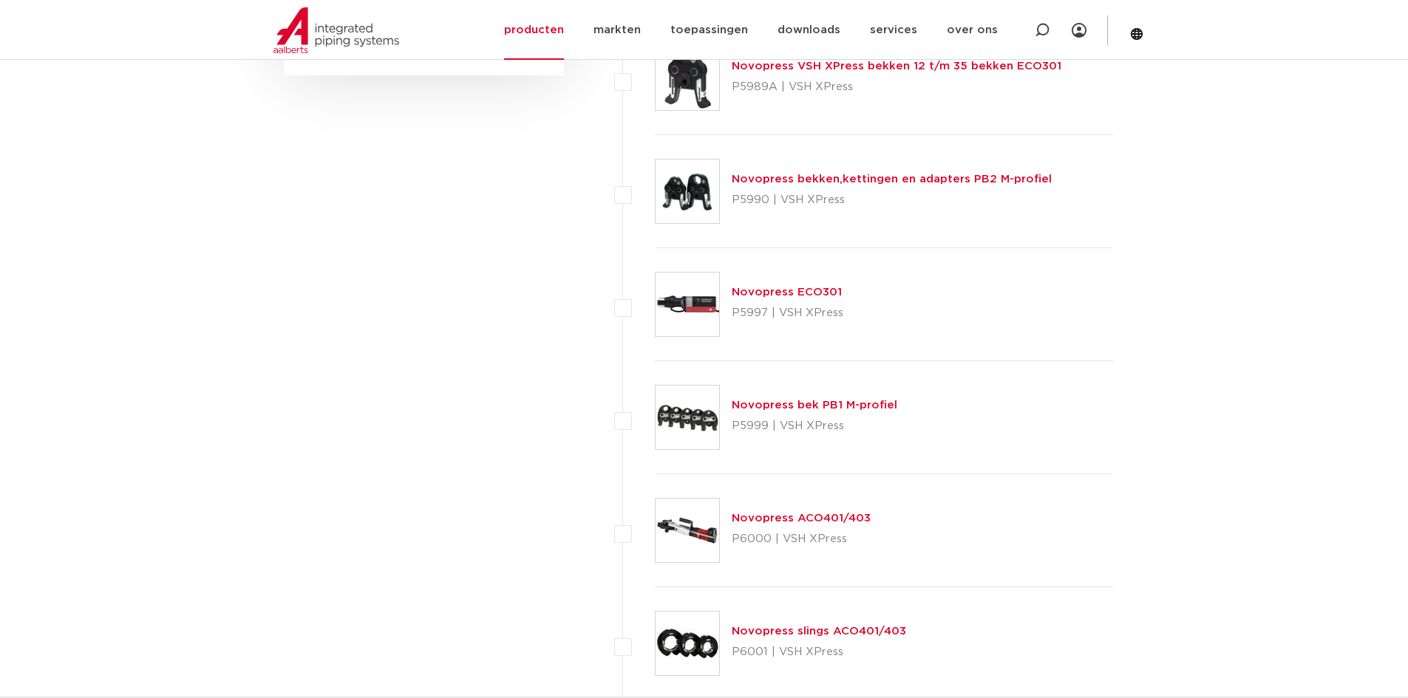
scroll to position [887, 0]
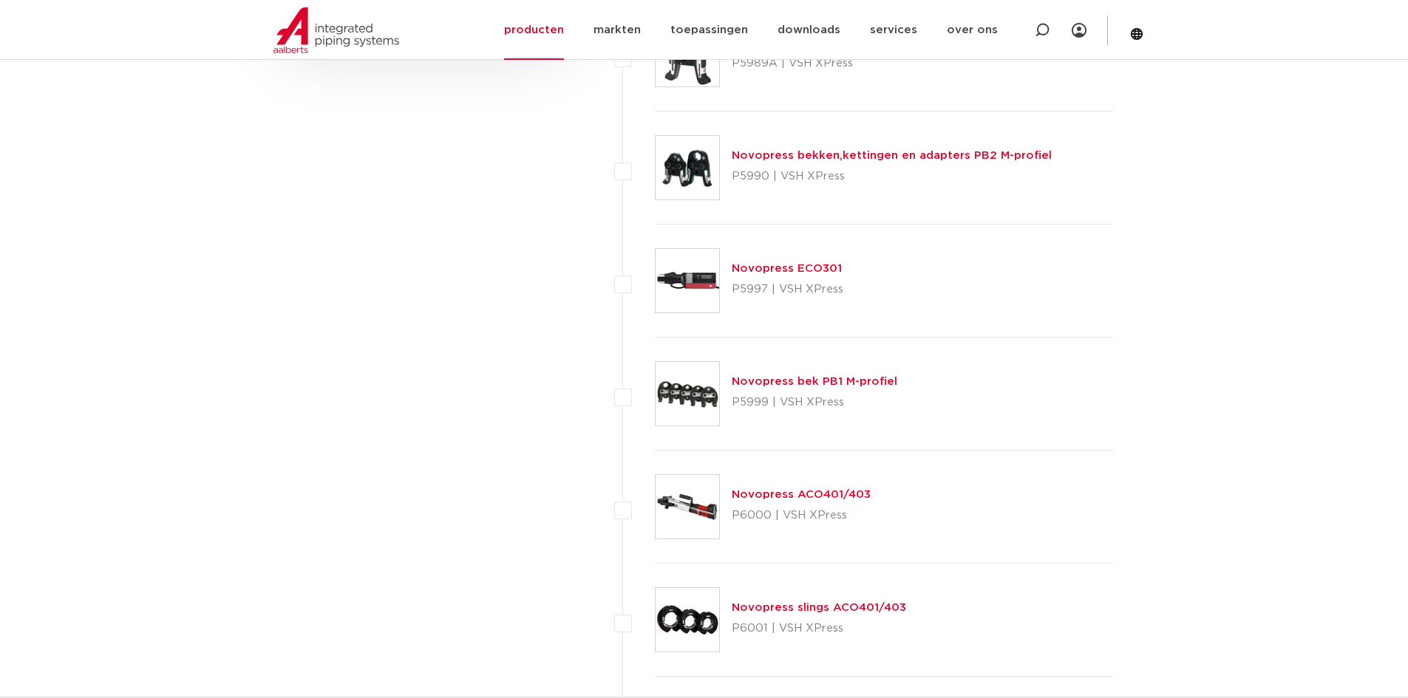
click at [809, 380] on link "Novopress bek PB1 M-profiel" at bounding box center [815, 381] width 166 height 11
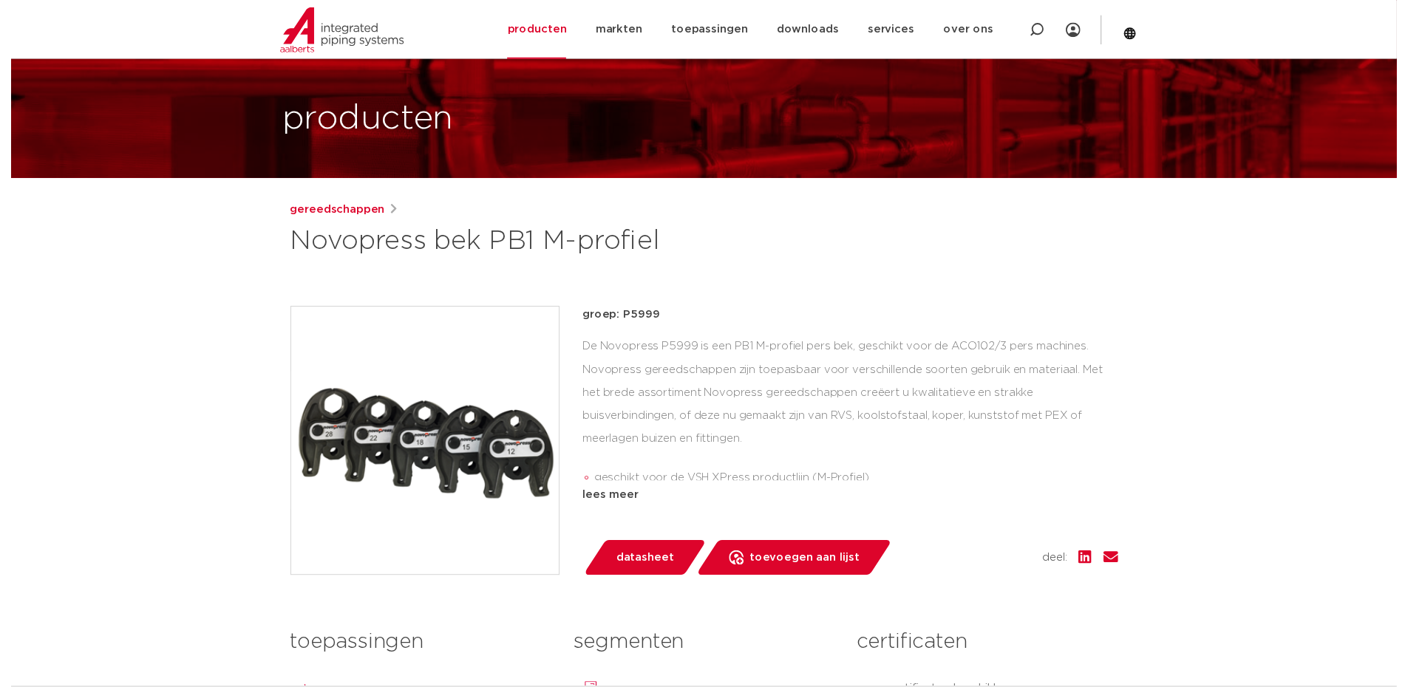
scroll to position [148, 0]
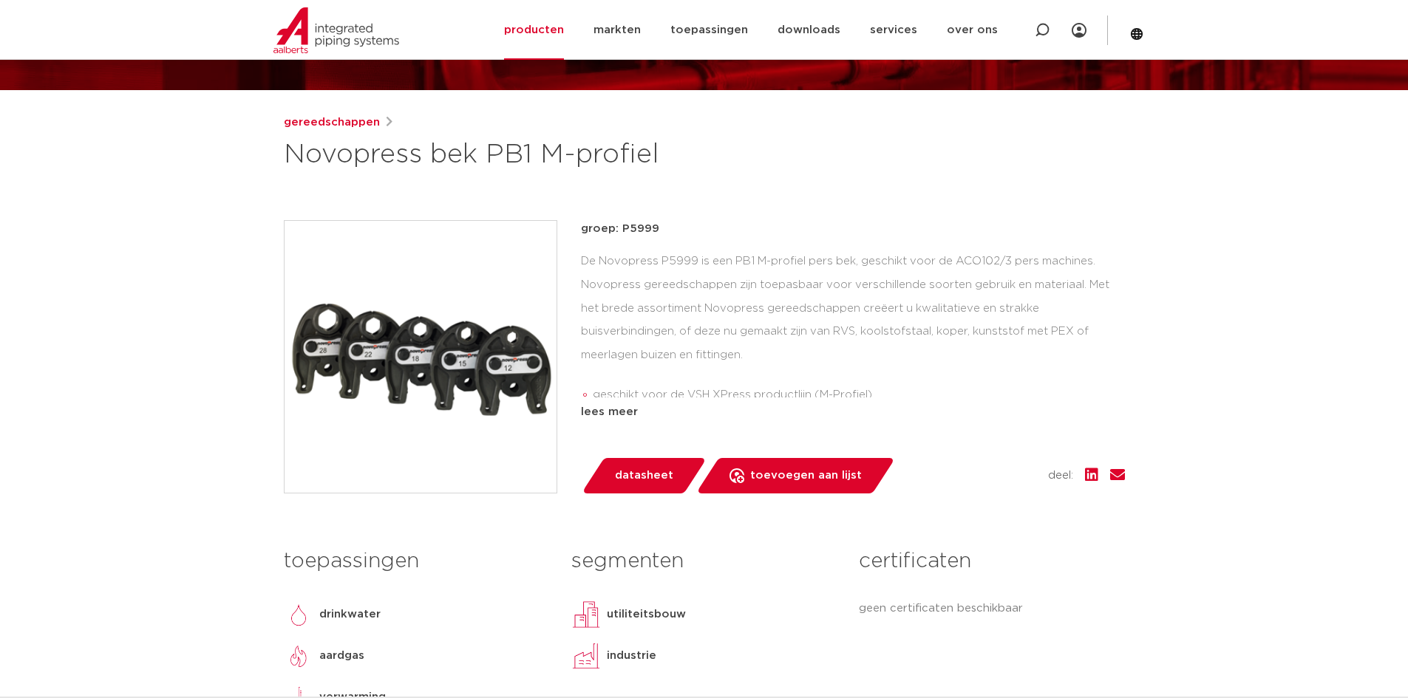
click at [660, 469] on span "datasheet" at bounding box center [644, 476] width 58 height 24
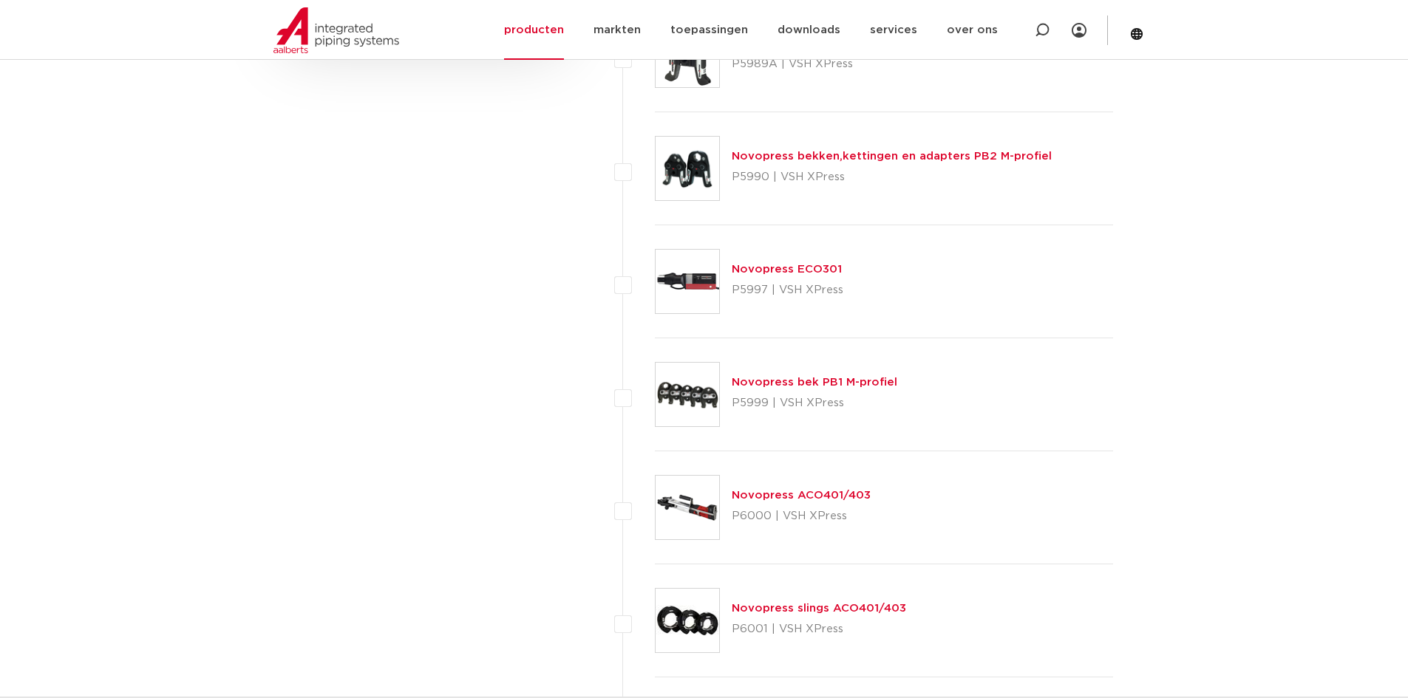
scroll to position [887, 0]
click at [792, 500] on link "Novopress ACO401/403" at bounding box center [801, 494] width 139 height 11
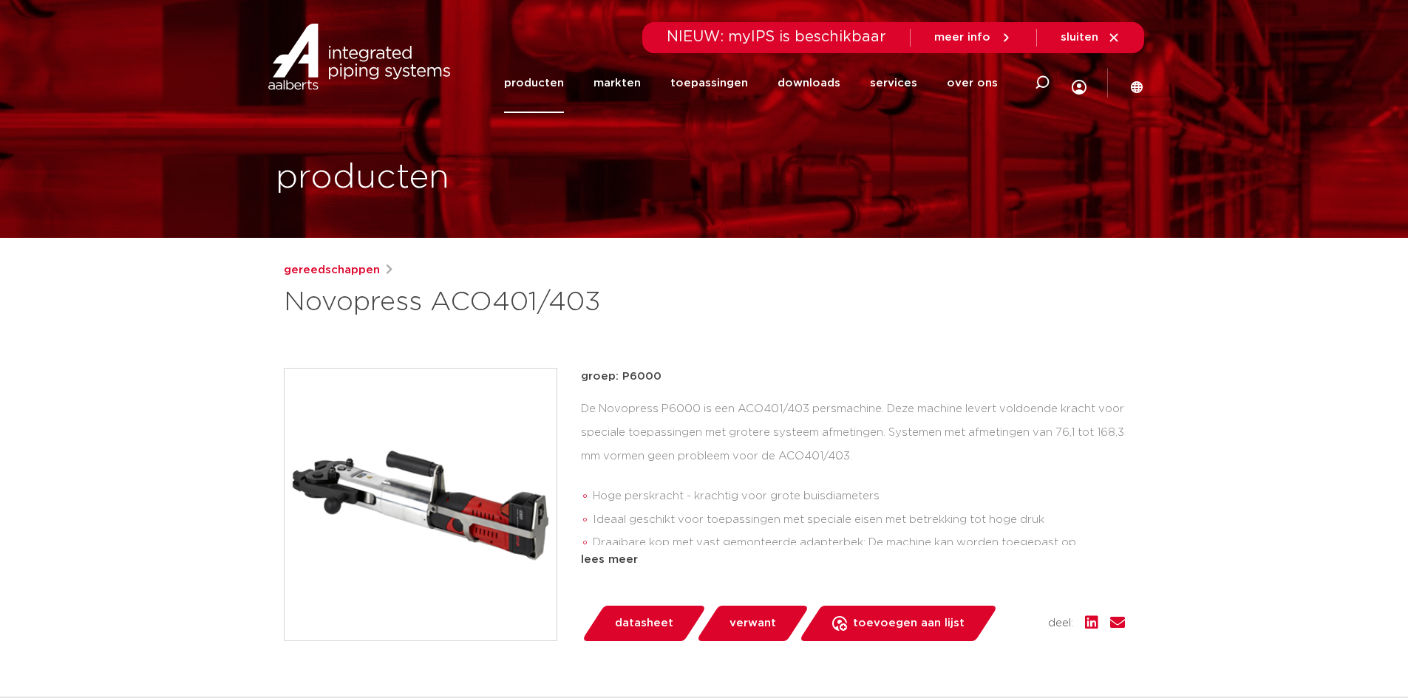
click at [658, 619] on span "datasheet" at bounding box center [644, 624] width 58 height 24
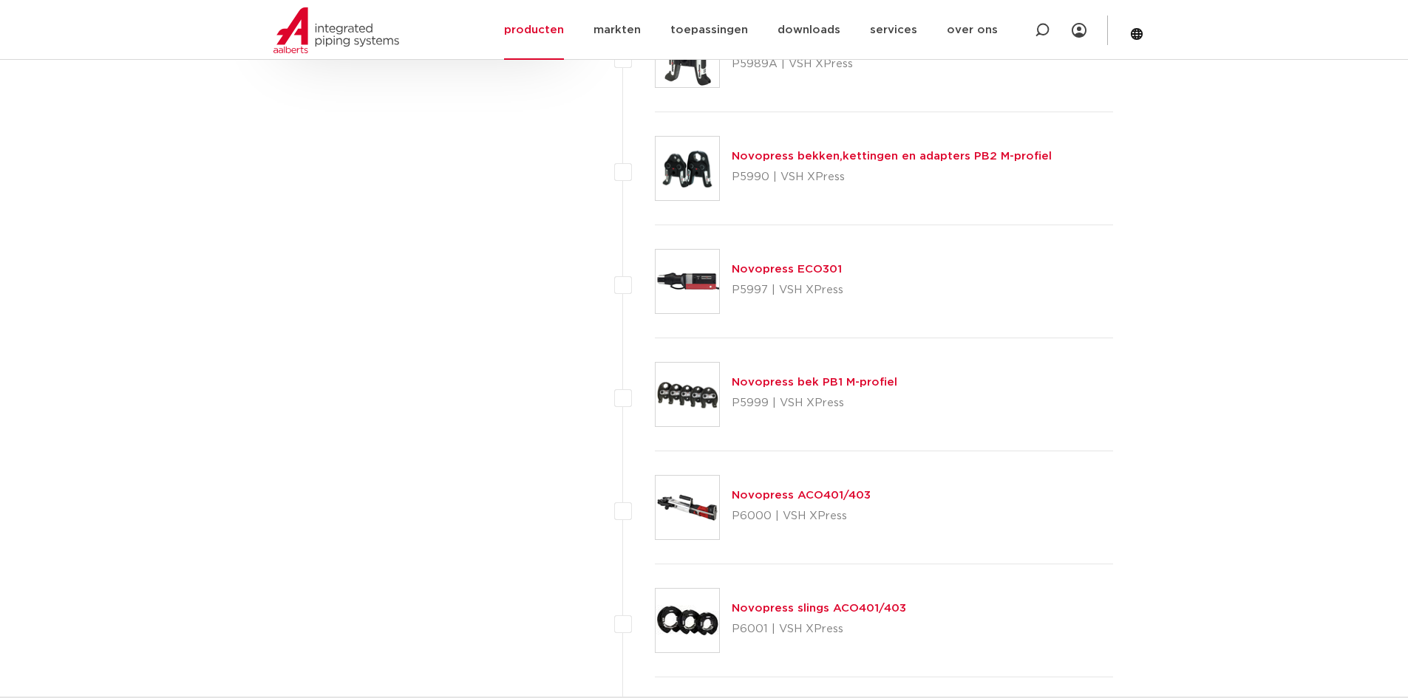
scroll to position [887, 0]
click at [766, 265] on link "Novopress ECO301" at bounding box center [787, 268] width 110 height 11
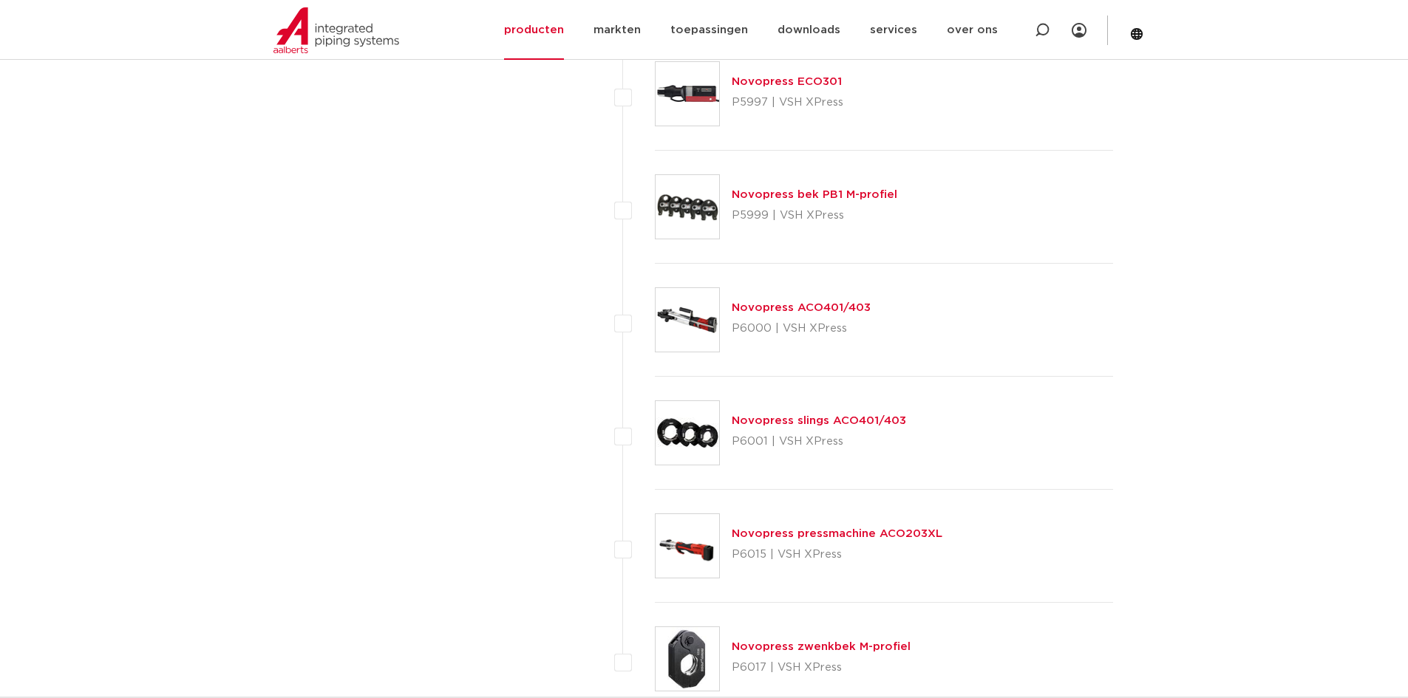
scroll to position [1182, 0]
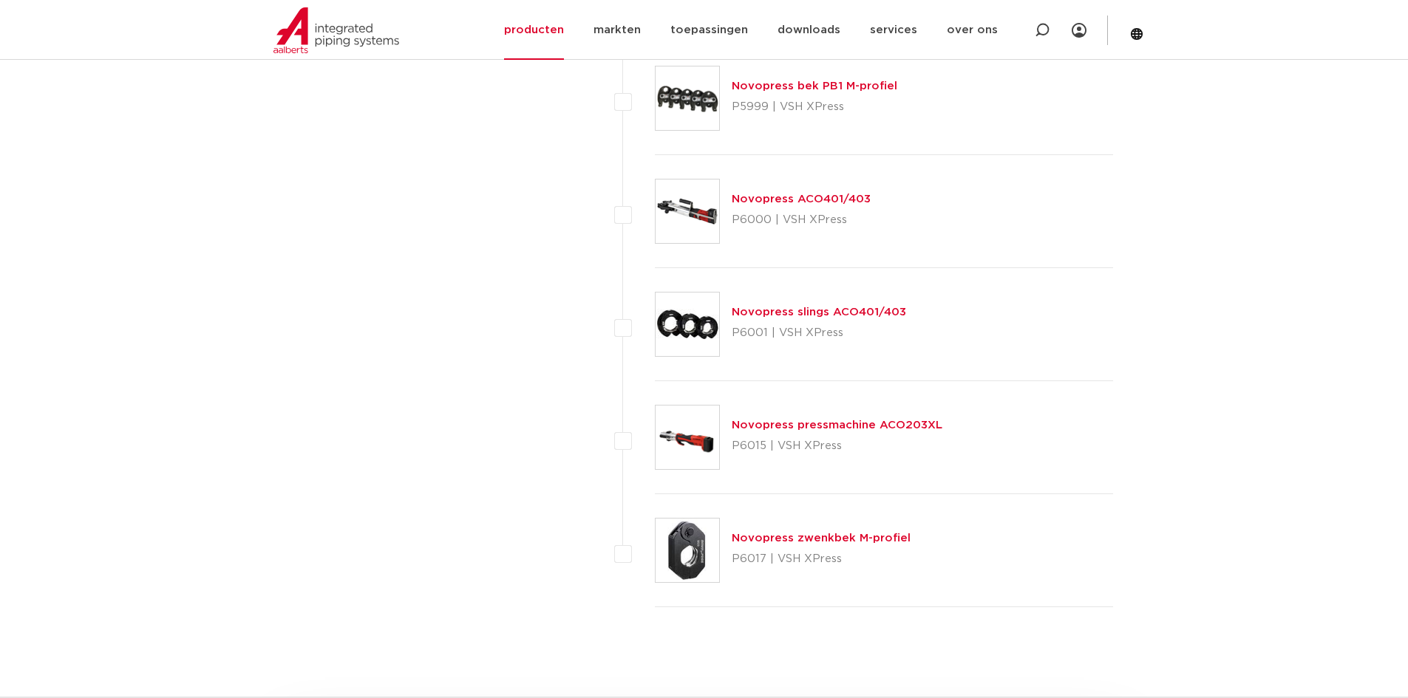
click at [841, 427] on link "Novopress pressmachine ACO203XL" at bounding box center [837, 425] width 211 height 11
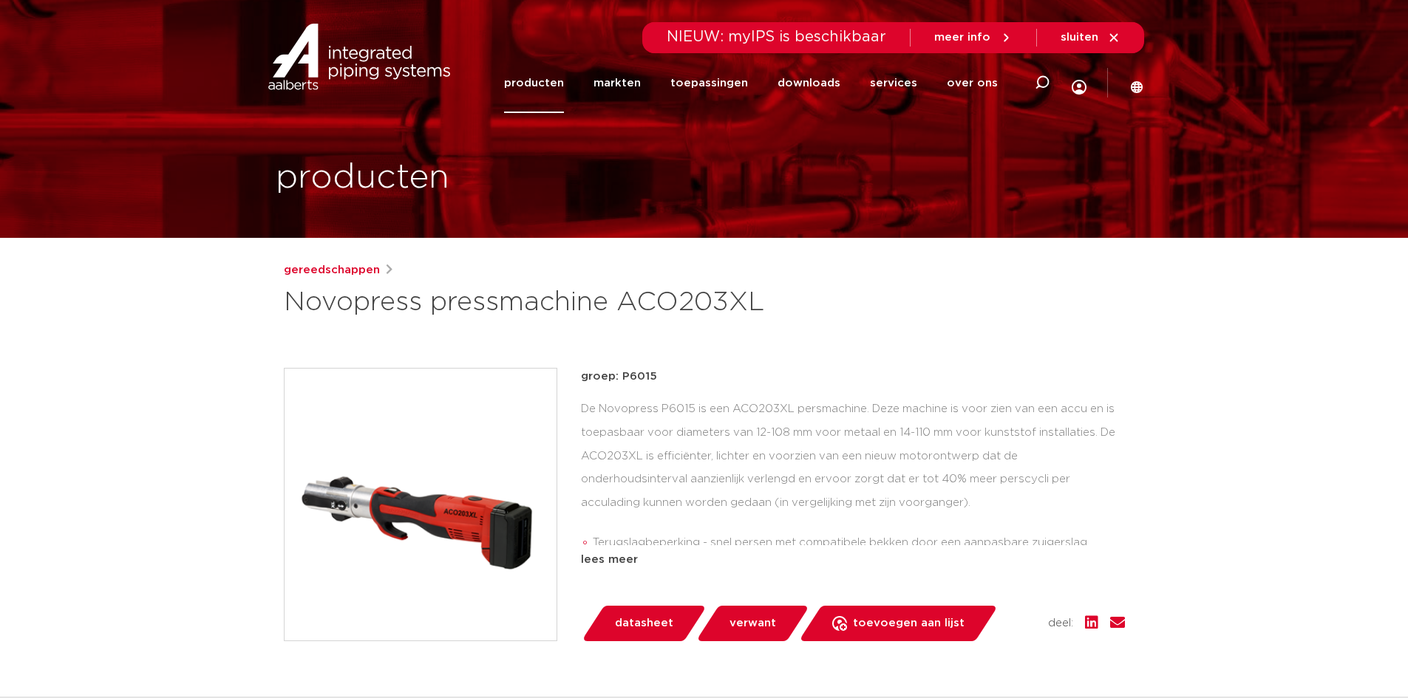
drag, startPoint x: 859, startPoint y: 324, endPoint x: 825, endPoint y: 361, distance: 49.7
click at [859, 324] on div "gereedschappen Novopress pressmachine ACO203XL groep: P6015 Terugslagbeperking …" at bounding box center [704, 594] width 865 height 664
click at [658, 629] on span "datasheet" at bounding box center [644, 624] width 58 height 24
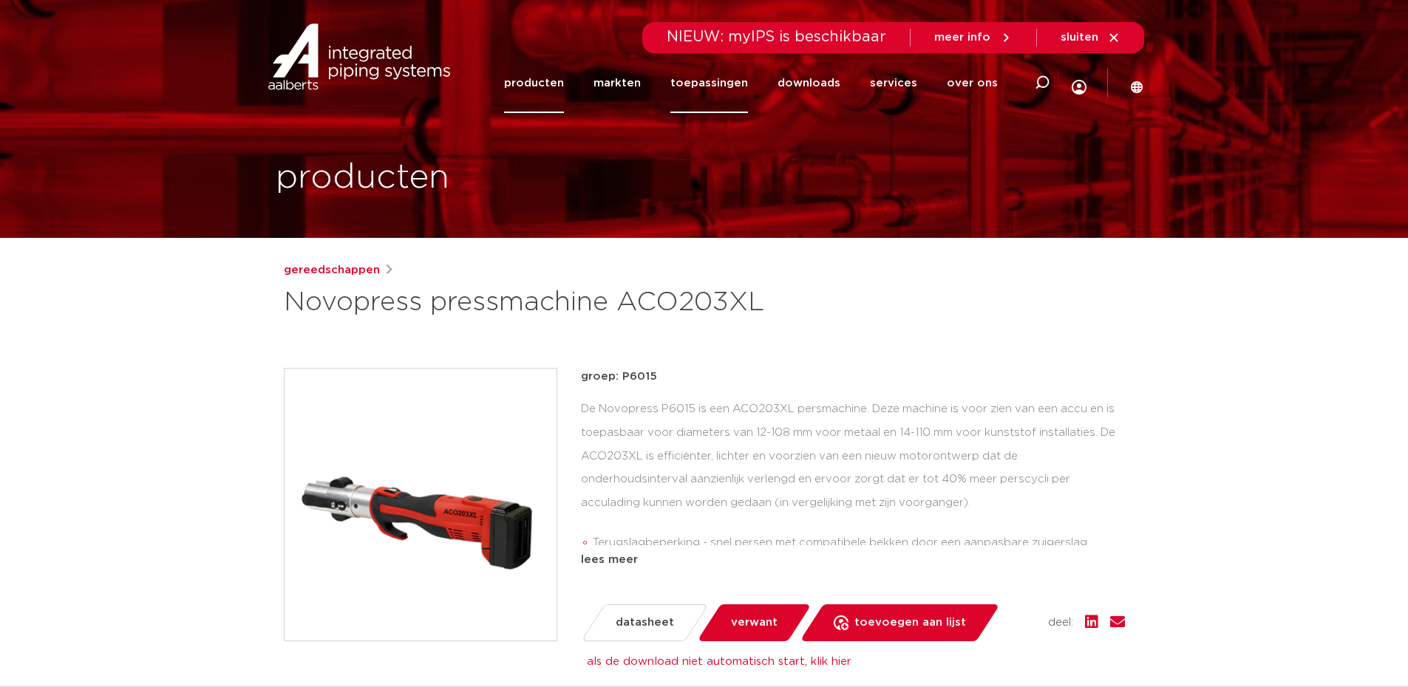
click at [713, 78] on link "toepassingen" at bounding box center [709, 83] width 78 height 60
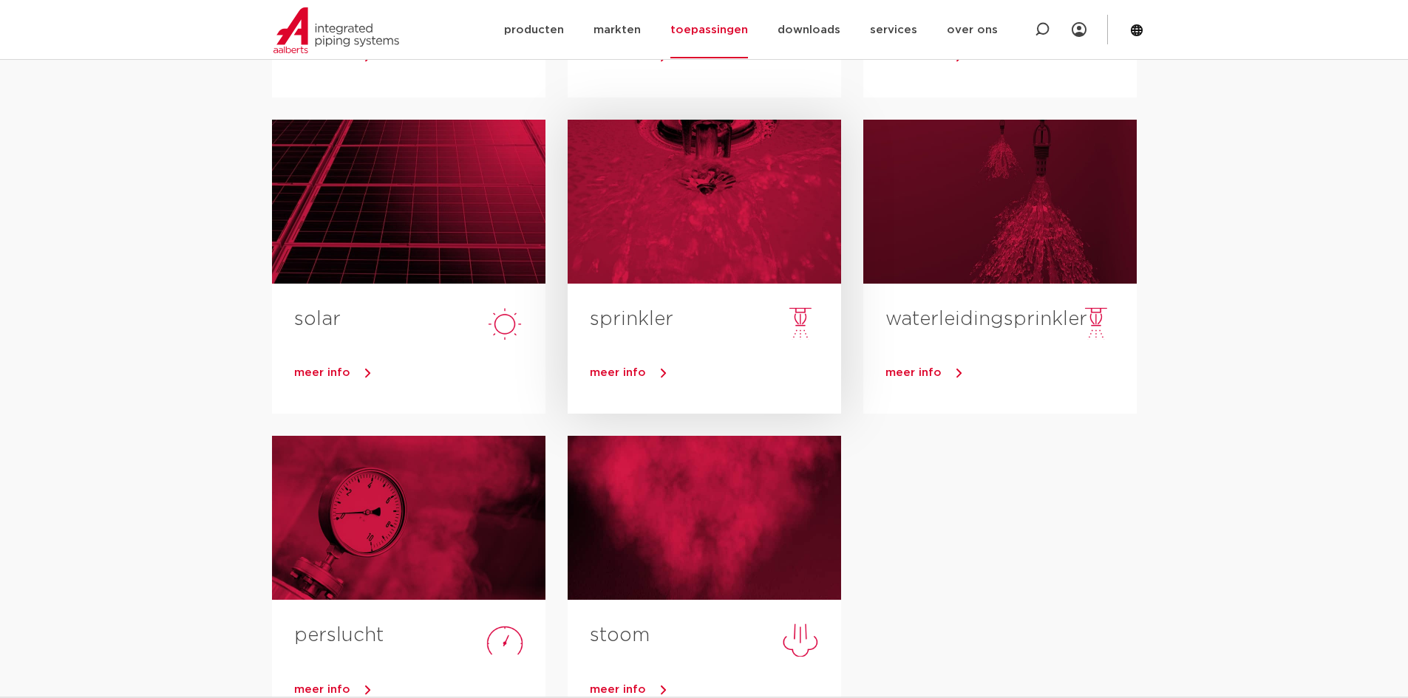
scroll to position [887, 0]
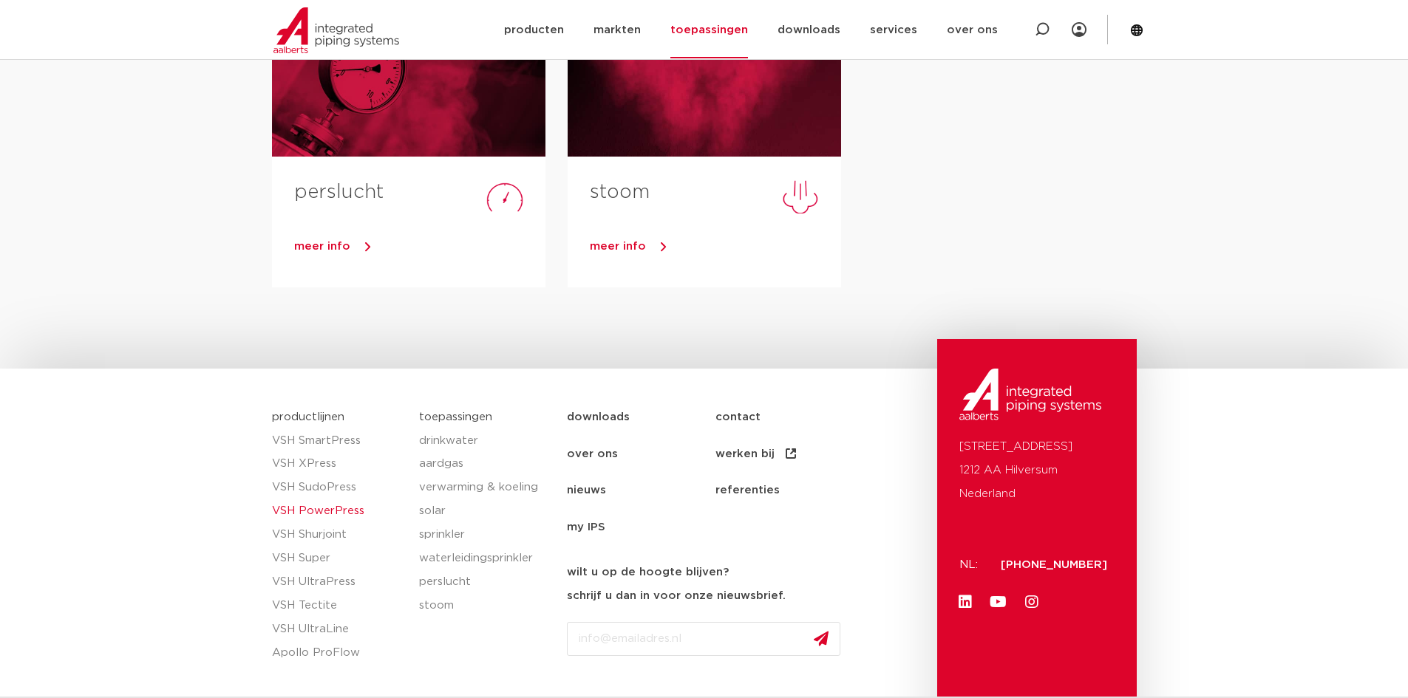
click at [317, 508] on link "VSH PowerPress" at bounding box center [338, 512] width 133 height 24
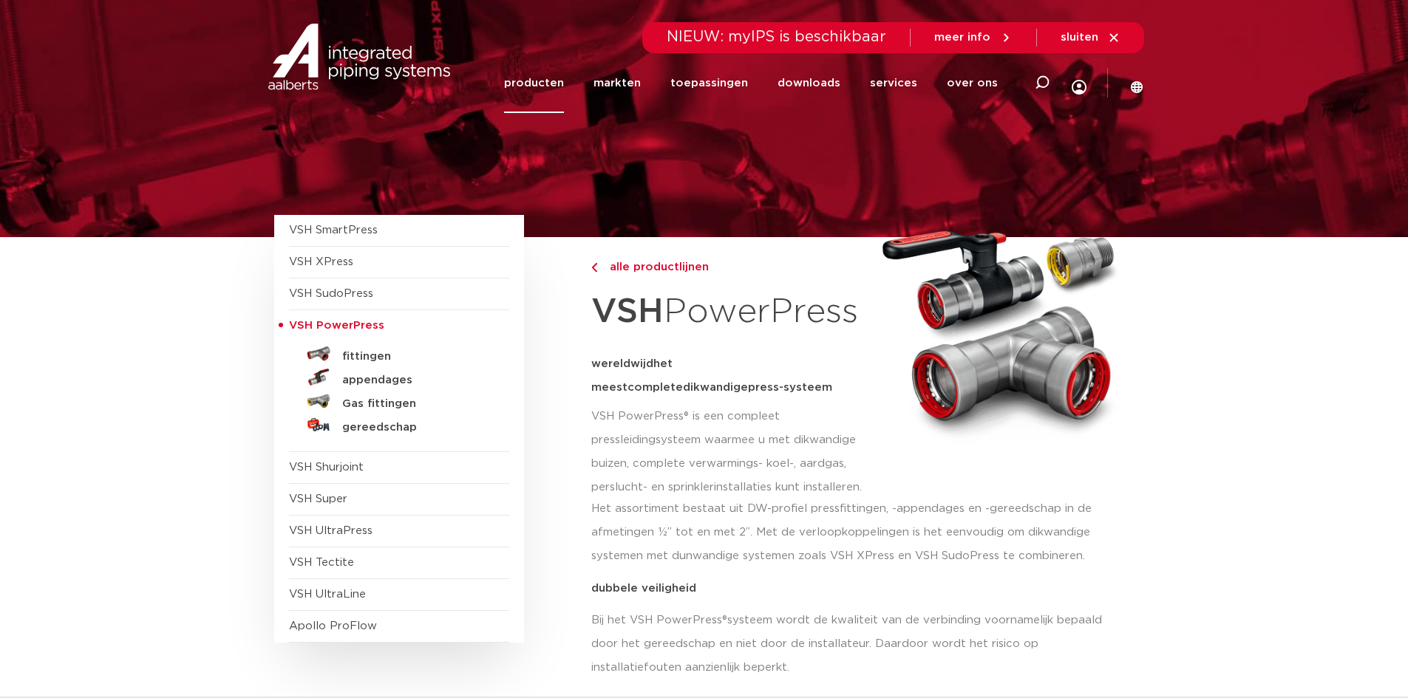
click at [552, 400] on div "VSH SmartPress afsluiters VSH XPress" at bounding box center [419, 429] width 291 height 428
